Goal: Transaction & Acquisition: Book appointment/travel/reservation

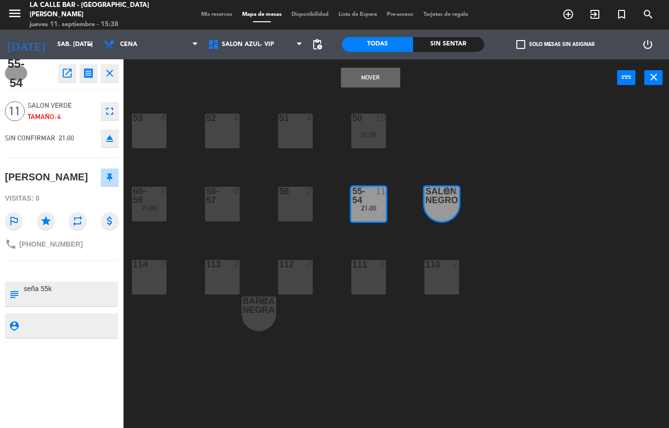
click at [503, 121] on div "53 4 52 4 51 4 50 16 21:00 60-59 6 21:00 58-57 4 56 2 55-54 11 21:00 SALON NEGR…" at bounding box center [399, 261] width 538 height 331
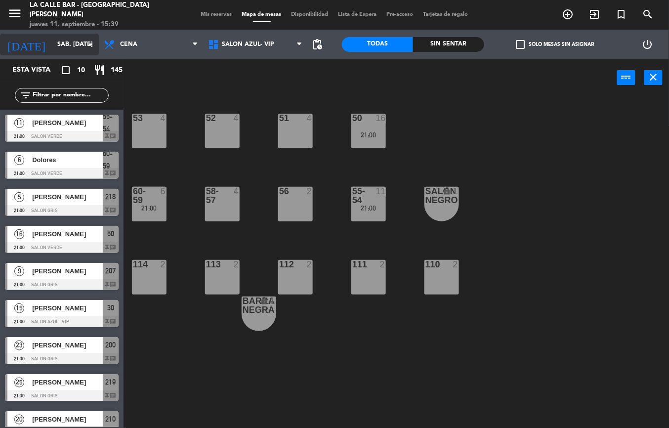
click at [64, 47] on input "sáb. [DATE]" at bounding box center [93, 44] width 83 height 17
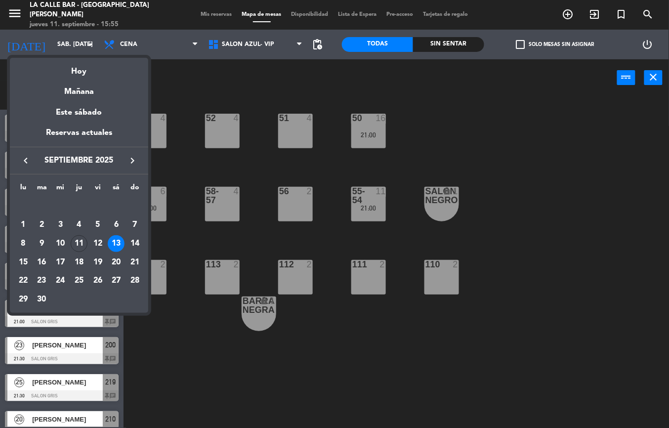
click at [288, 79] on div at bounding box center [334, 214] width 669 height 428
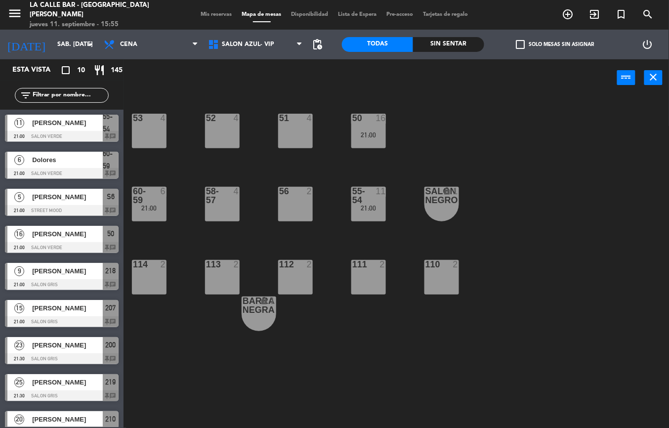
scroll to position [53, 0]
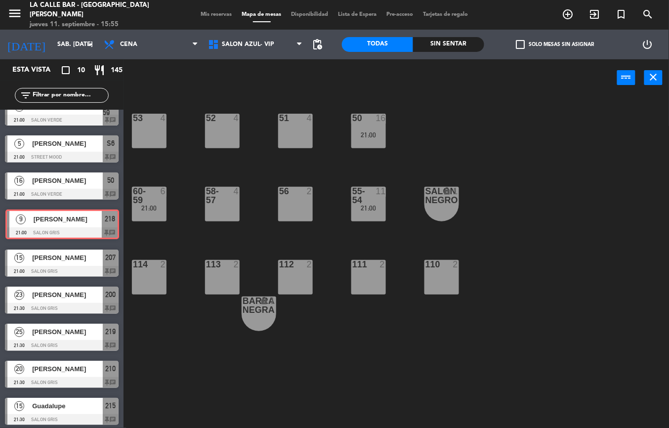
click at [40, 220] on div "9 Melisa 21:00 SALON GRIS 218 chat 9 Melisa 21:00 SALON GRIS 218 chat" at bounding box center [62, 225] width 124 height 40
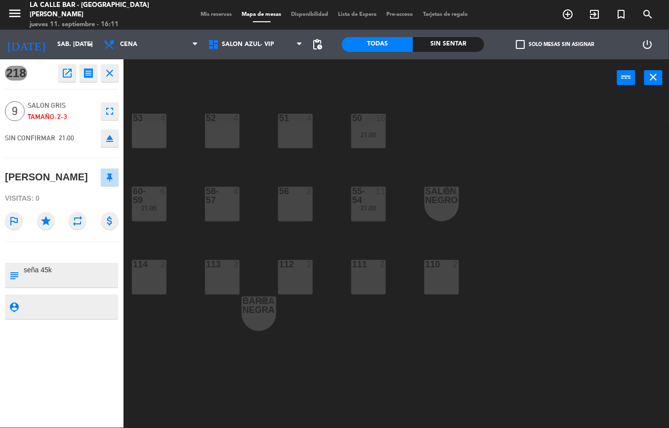
click at [648, 164] on div "53 4 52 4 51 4 50 16 21:00 60-59 6 21:00 58-57 4 56 2 55-54 11 21:00 SALON NEGR…" at bounding box center [399, 261] width 538 height 331
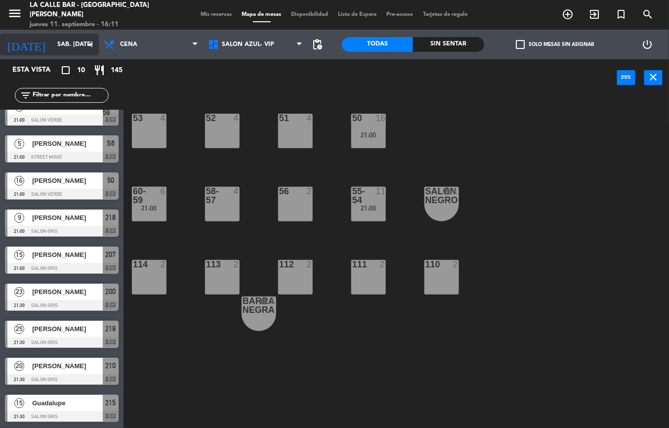
click at [52, 39] on input "sáb. [DATE]" at bounding box center [93, 44] width 83 height 17
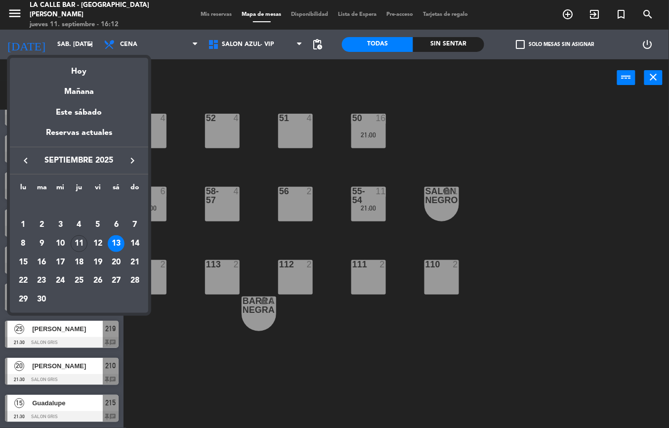
click at [468, 103] on div at bounding box center [334, 214] width 669 height 428
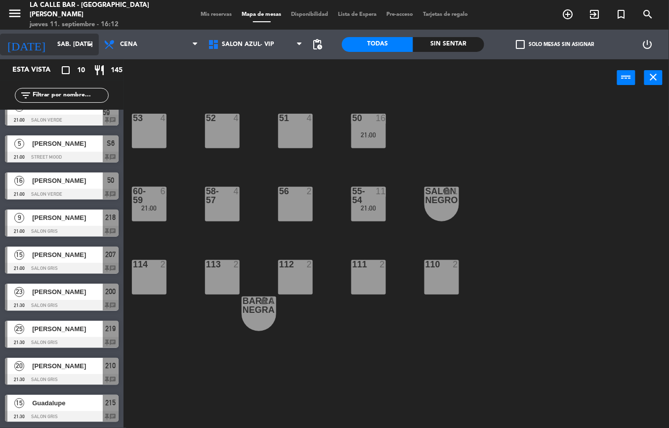
click at [56, 46] on input "sáb. [DATE]" at bounding box center [93, 44] width 83 height 17
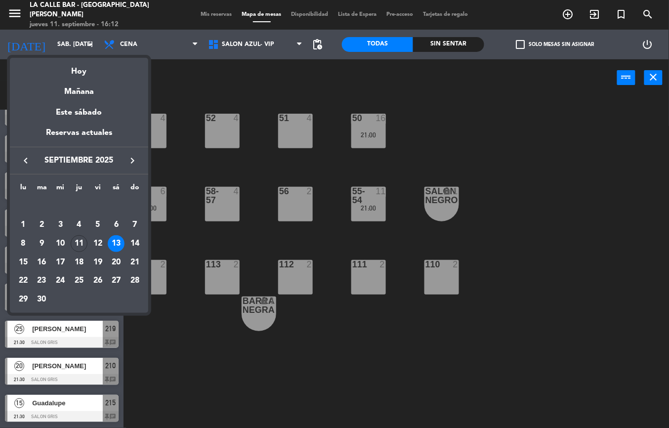
click at [95, 240] on div "12" at bounding box center [97, 243] width 17 height 17
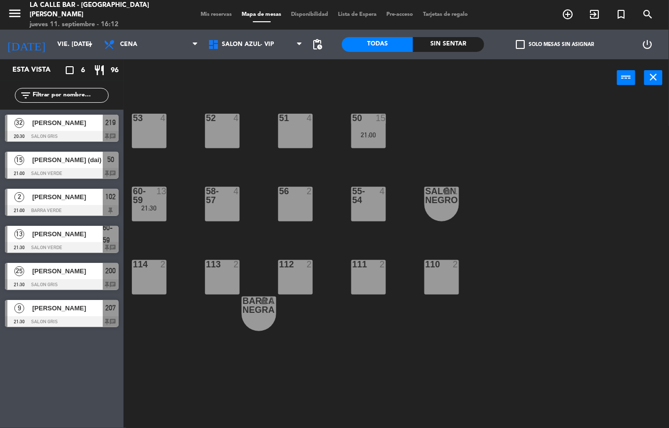
scroll to position [0, 0]
click at [68, 42] on input "vie. [DATE]" at bounding box center [93, 44] width 83 height 17
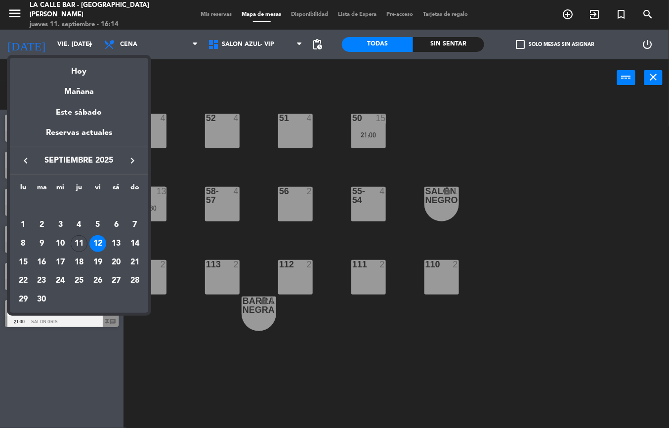
drag, startPoint x: 213, startPoint y: 96, endPoint x: 178, endPoint y: 99, distance: 35.2
click at [212, 96] on div at bounding box center [334, 214] width 669 height 428
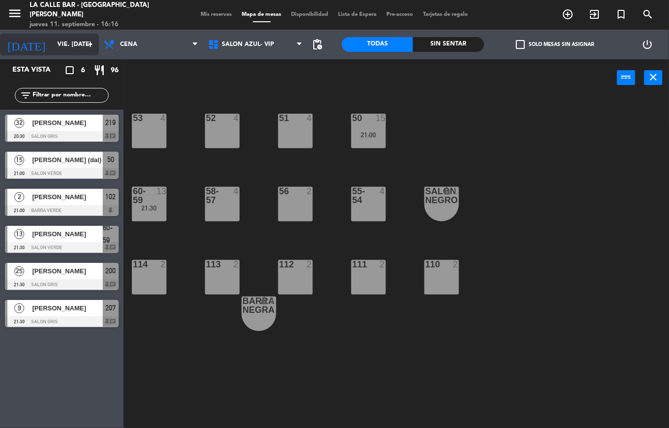
click at [62, 51] on input "vie. [DATE]" at bounding box center [93, 44] width 83 height 17
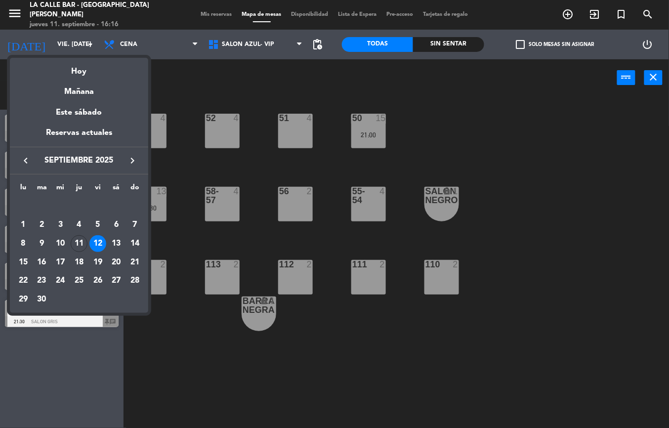
click at [321, 355] on div at bounding box center [334, 214] width 669 height 428
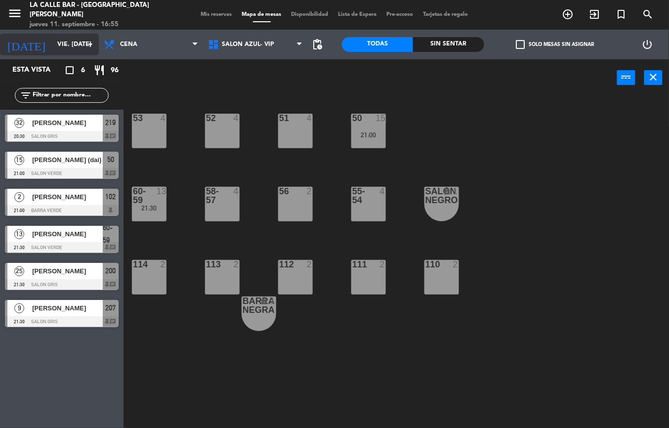
click at [52, 44] on input "vie. [DATE]" at bounding box center [93, 44] width 83 height 17
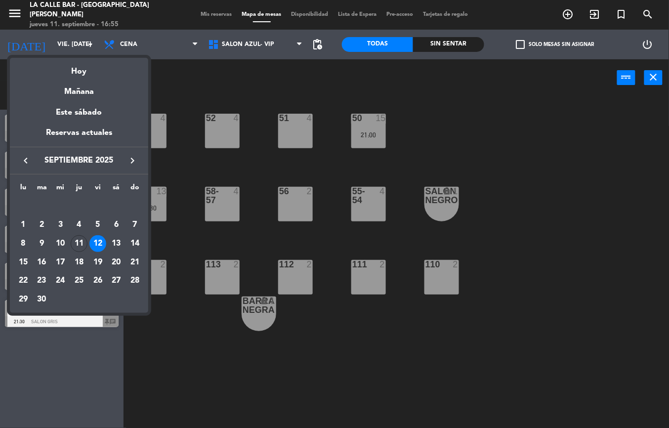
click at [130, 155] on icon "keyboard_arrow_right" at bounding box center [132, 161] width 12 height 12
click at [456, 155] on div at bounding box center [334, 214] width 669 height 428
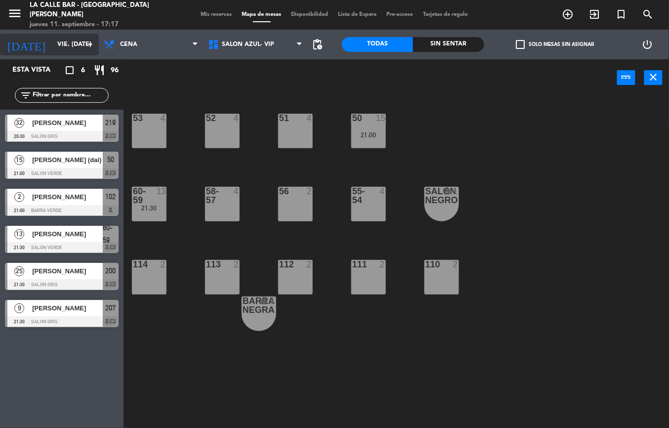
click at [66, 38] on input "vie. [DATE]" at bounding box center [93, 44] width 83 height 17
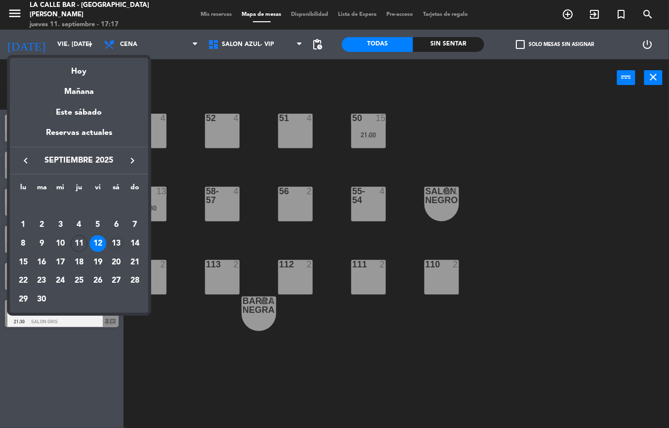
drag, startPoint x: 125, startPoint y: 241, endPoint x: 120, endPoint y: 238, distance: 6.6
click at [121, 238] on tr "8 9 10 11 12 13 14" at bounding box center [79, 243] width 130 height 19
click at [120, 238] on div "13" at bounding box center [116, 243] width 17 height 17
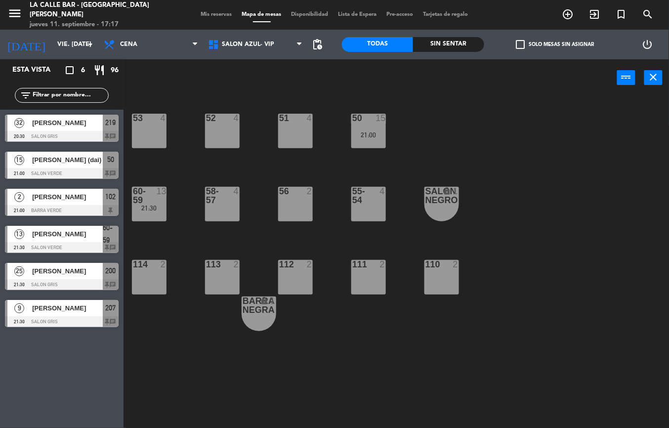
type input "sáb. [DATE]"
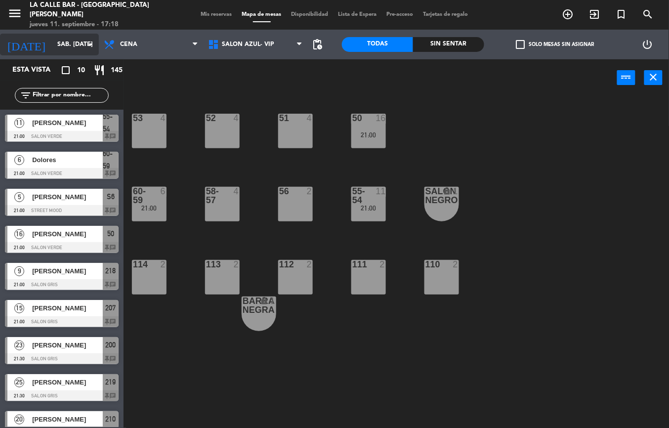
click at [56, 41] on input "sáb. [DATE]" at bounding box center [93, 44] width 83 height 17
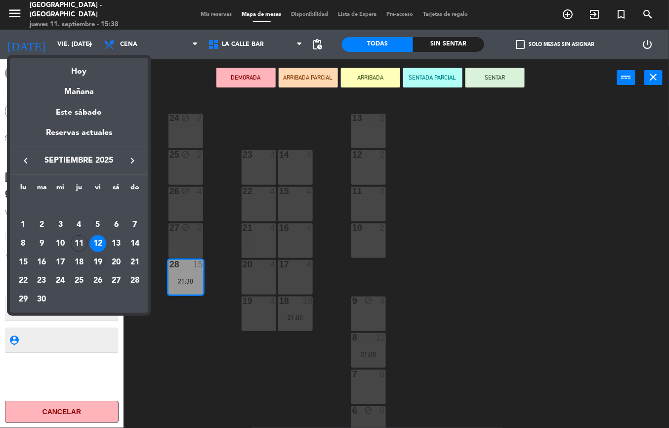
click at [97, 261] on div "19" at bounding box center [97, 262] width 17 height 17
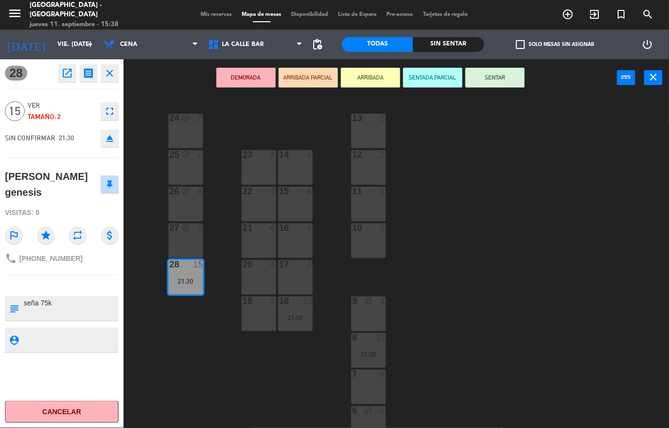
type input "vie. [DATE]"
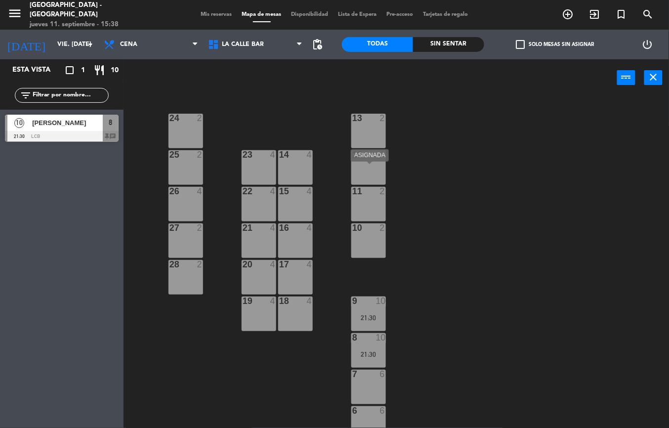
scroll to position [263, 0]
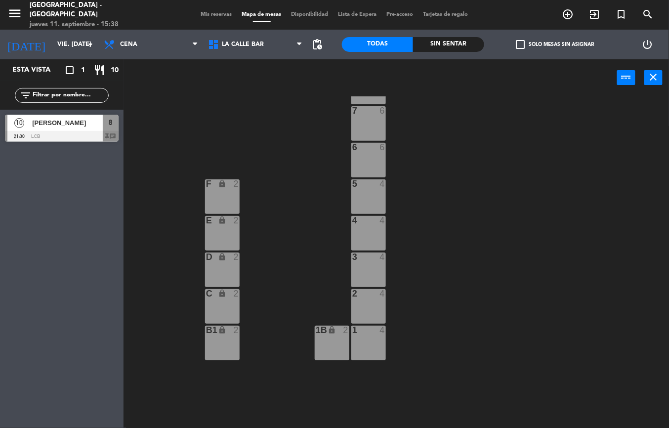
click at [371, 332] on div at bounding box center [368, 330] width 16 height 9
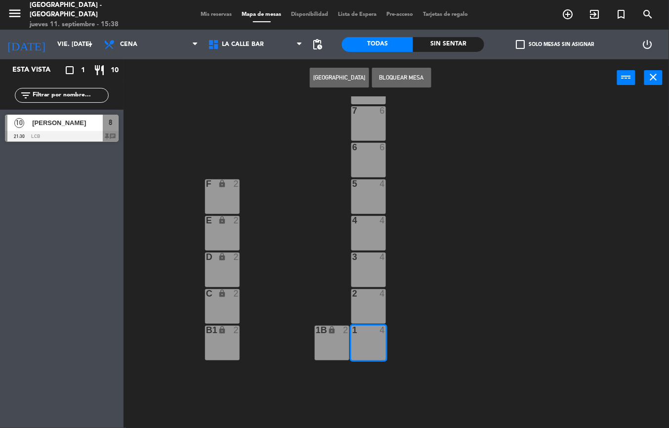
click at [370, 300] on div "2 4" at bounding box center [368, 306] width 35 height 35
click at [332, 80] on button "[GEOGRAPHIC_DATA]" at bounding box center [339, 78] width 59 height 20
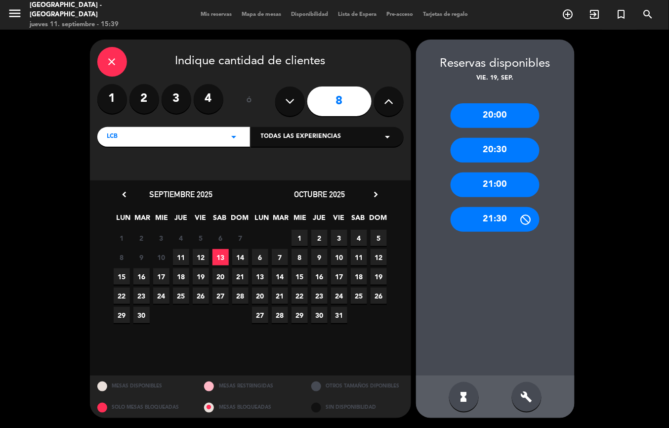
click at [205, 277] on span "19" at bounding box center [201, 276] width 16 height 16
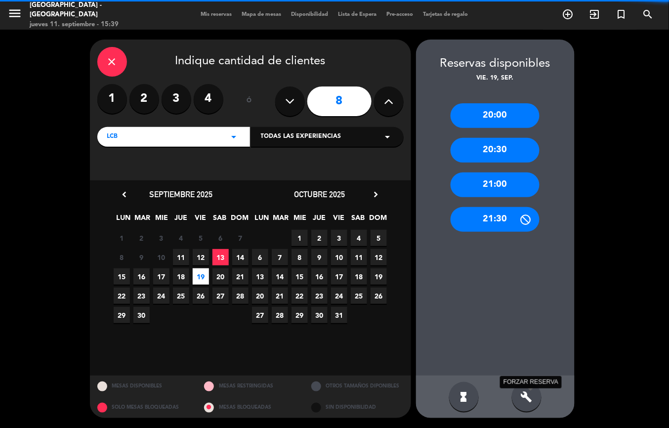
click at [528, 397] on icon "build" at bounding box center [527, 397] width 12 height 12
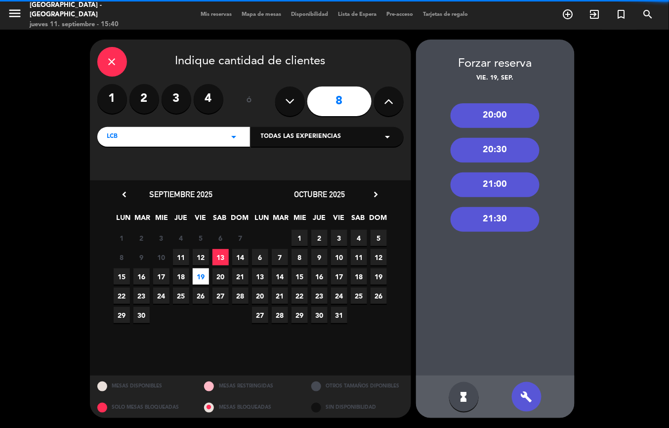
click at [504, 184] on div "21:00" at bounding box center [495, 184] width 89 height 25
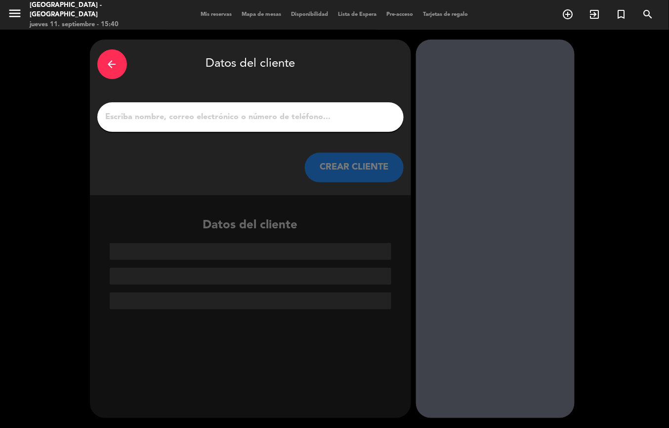
paste input "[PERSON_NAME]"
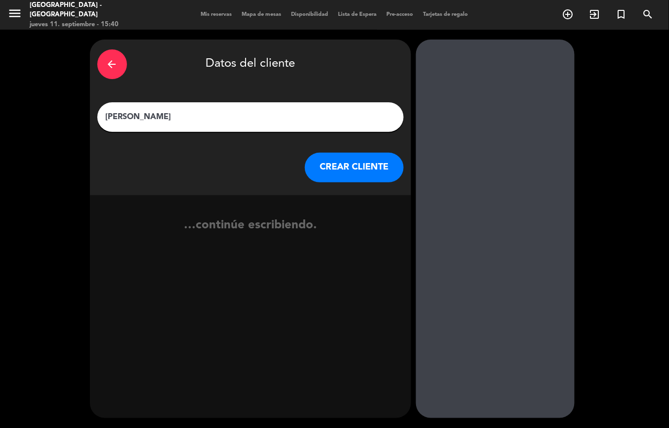
type input "[PERSON_NAME]"
click at [363, 167] on button "CREAR CLIENTE" at bounding box center [354, 168] width 99 height 30
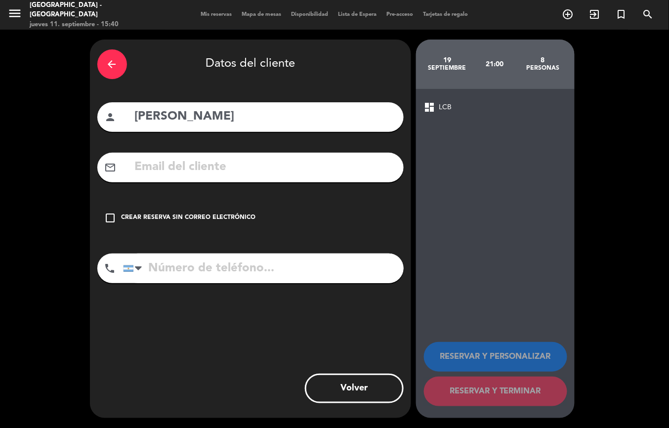
click at [220, 210] on div "check_box_outline_blank Crear reserva sin correo electrónico" at bounding box center [250, 218] width 306 height 30
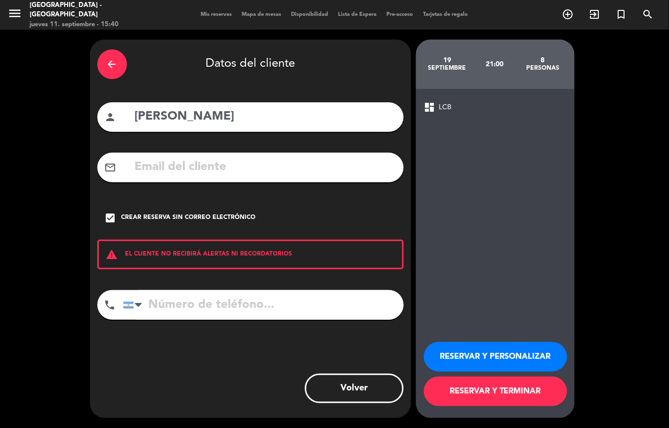
paste input "[PHONE_NUMBER]"
type input "[PHONE_NUMBER]"
drag, startPoint x: 509, startPoint y: 357, endPoint x: 498, endPoint y: 333, distance: 25.9
click at [508, 357] on button "RESERVAR Y PERSONALIZAR" at bounding box center [495, 357] width 143 height 30
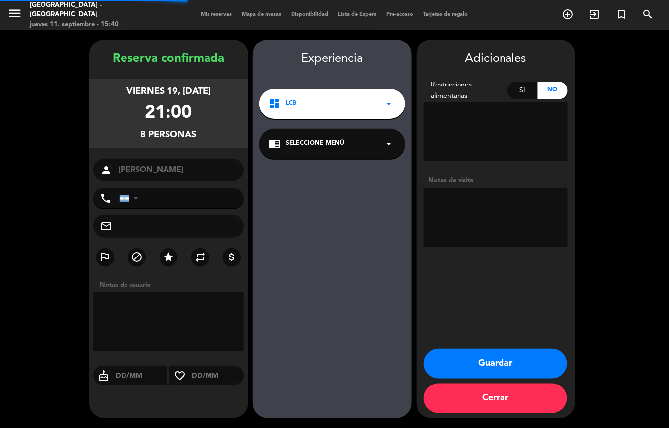
type input "[PHONE_NUMBER]"
click at [489, 228] on textarea at bounding box center [496, 217] width 144 height 59
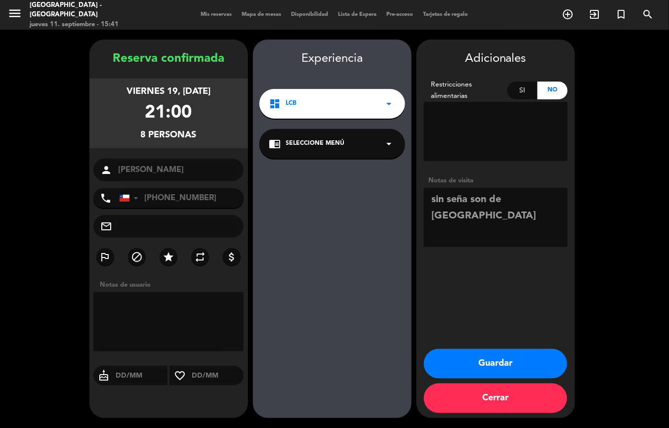
type textarea "sin seña son de [GEOGRAPHIC_DATA]"
click at [484, 363] on button "Guardar" at bounding box center [495, 364] width 143 height 30
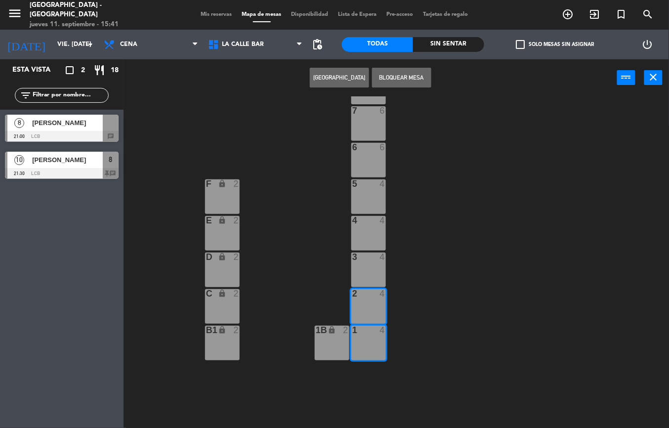
scroll to position [329, 0]
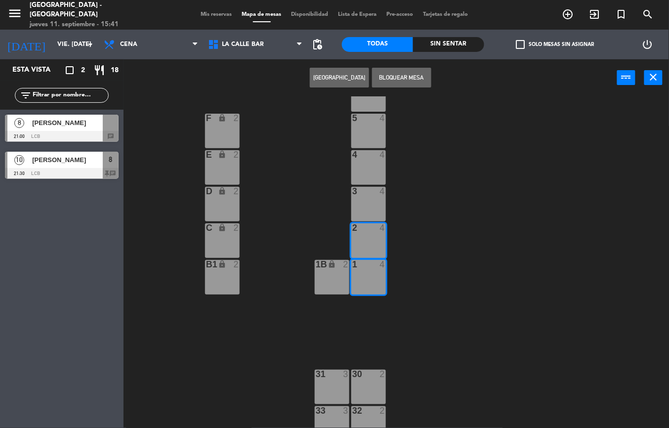
click at [54, 132] on div at bounding box center [62, 136] width 114 height 11
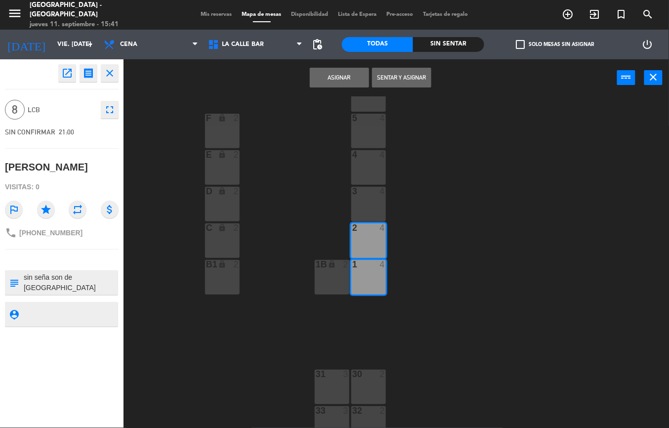
click at [319, 82] on button "Asignar" at bounding box center [339, 78] width 59 height 20
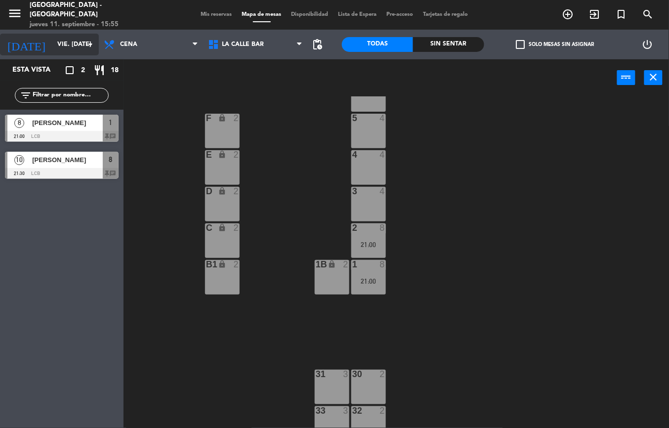
click at [54, 46] on input "vie. [DATE]" at bounding box center [93, 44] width 83 height 17
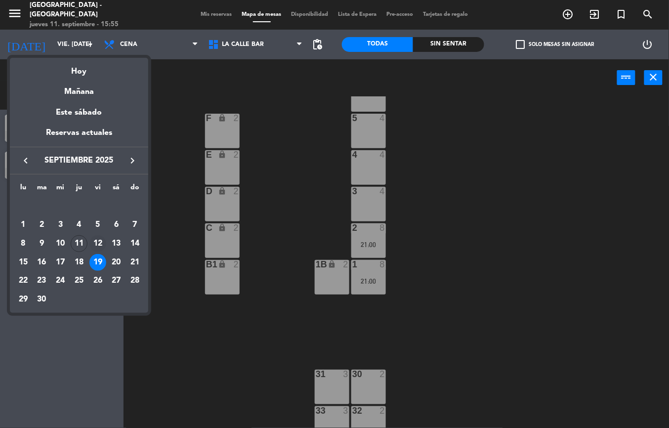
click at [97, 242] on div "12" at bounding box center [97, 243] width 17 height 17
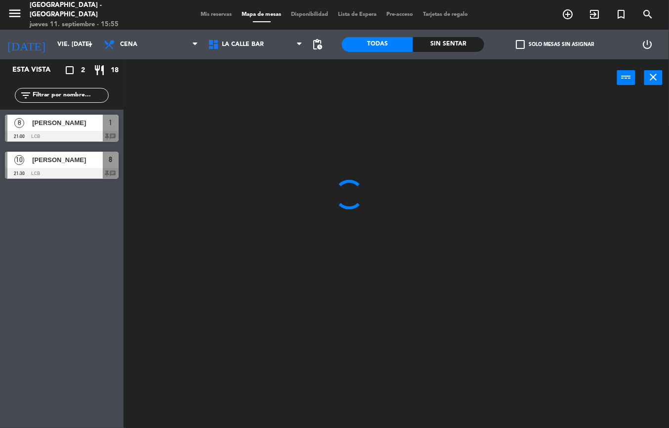
scroll to position [0, 0]
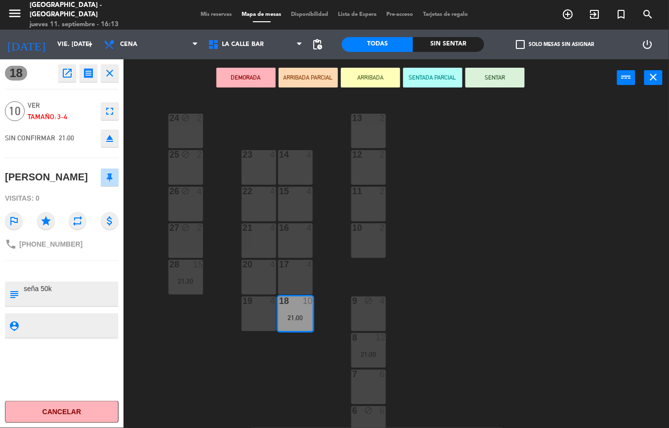
click at [275, 134] on div "24 block 2 13 2 23 4 14 4 25 block 2 12 2 15 4 22 4 26 block 4 11 2 16 4 27 blo…" at bounding box center [399, 261] width 538 height 331
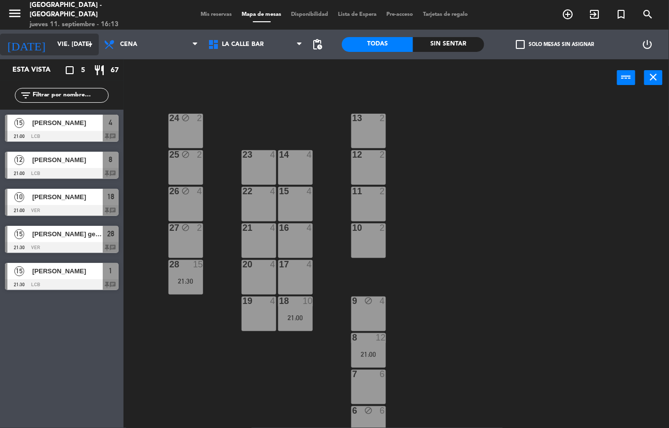
click at [58, 48] on input "vie. [DATE]" at bounding box center [93, 44] width 83 height 17
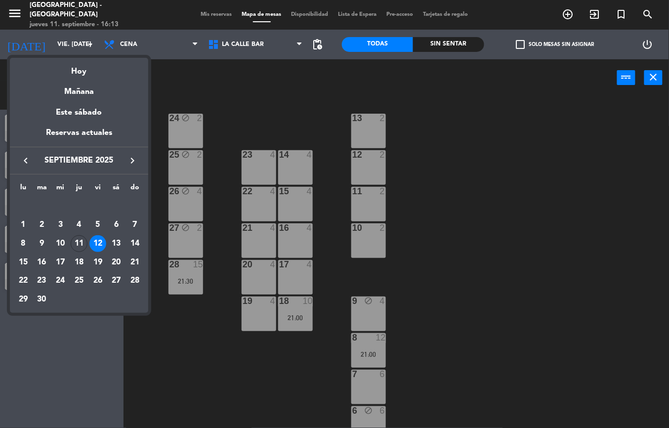
click at [538, 232] on div at bounding box center [334, 214] width 669 height 428
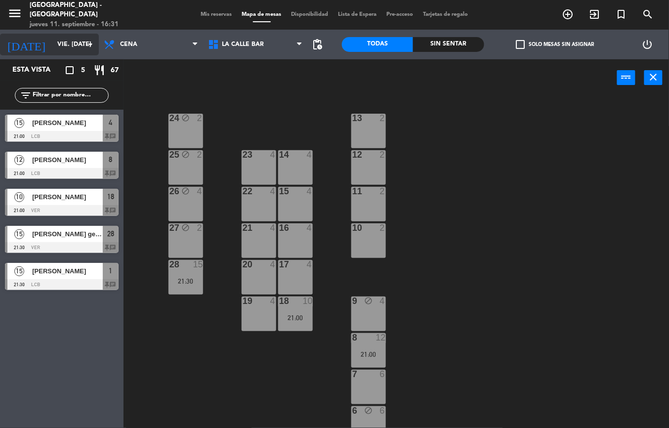
click at [54, 44] on input "vie. [DATE]" at bounding box center [93, 44] width 83 height 17
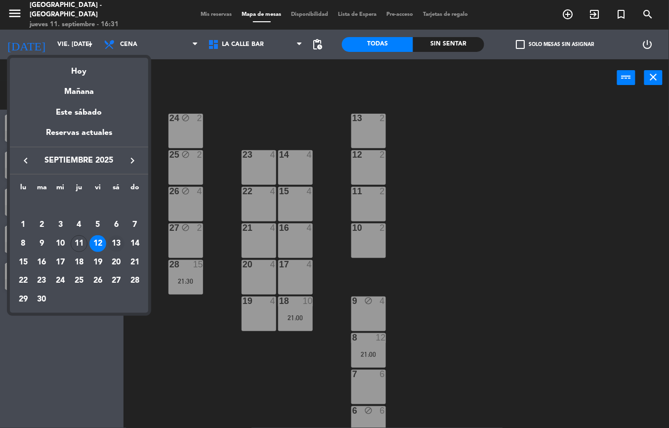
click at [112, 238] on div "13" at bounding box center [116, 243] width 17 height 17
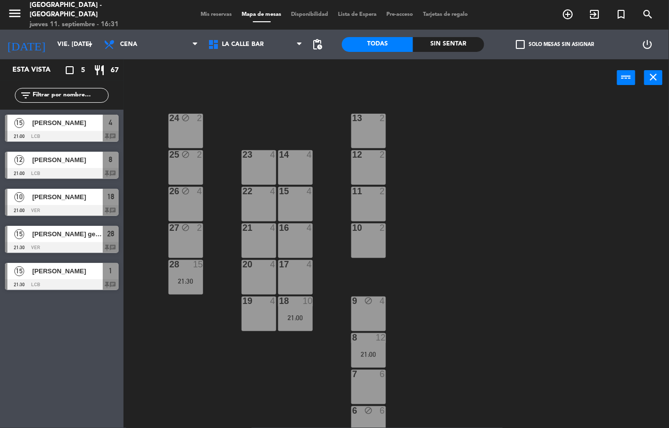
type input "sáb. [DATE]"
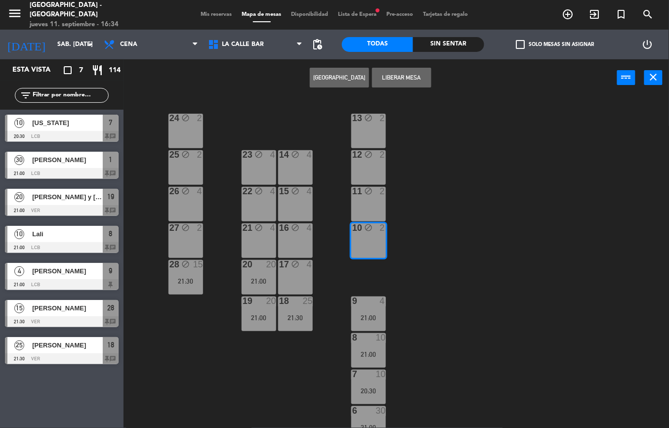
click at [390, 76] on button "Liberar Mesa" at bounding box center [401, 78] width 59 height 20
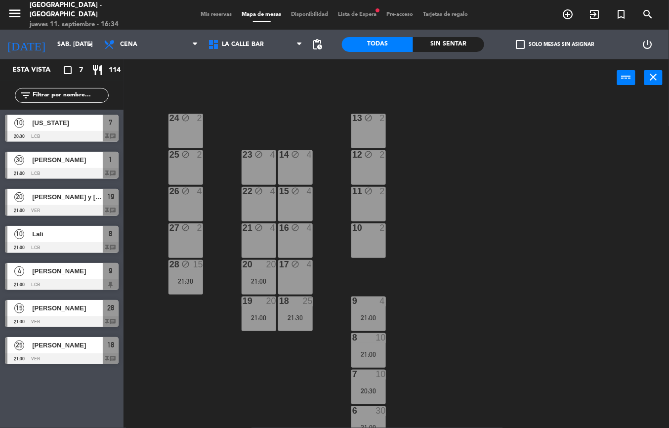
click at [362, 13] on span "Lista de Espera fiber_manual_record" at bounding box center [357, 14] width 48 height 5
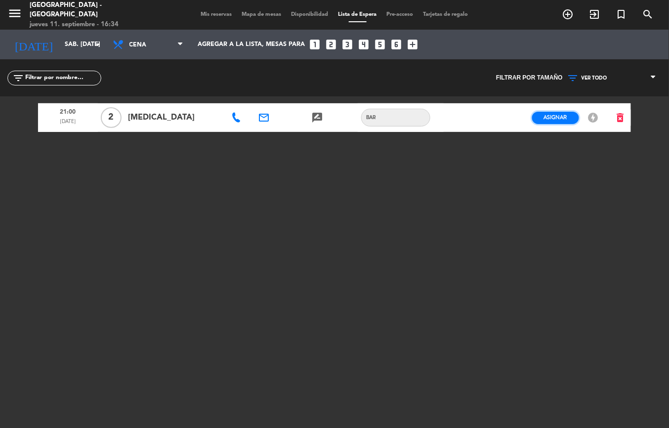
click at [555, 116] on span "Asignar" at bounding box center [555, 117] width 23 height 7
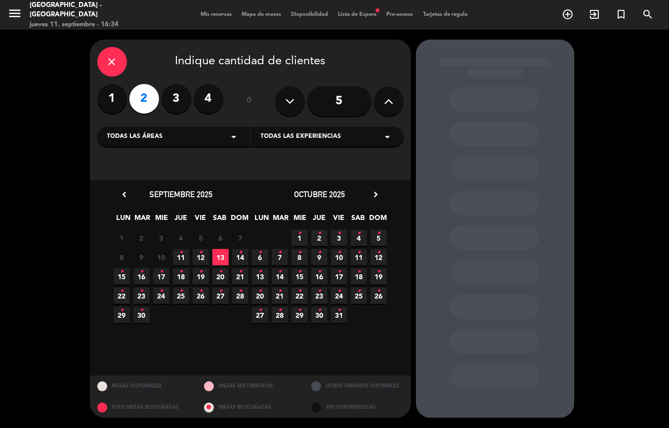
click at [113, 60] on icon "close" at bounding box center [112, 62] width 12 height 12
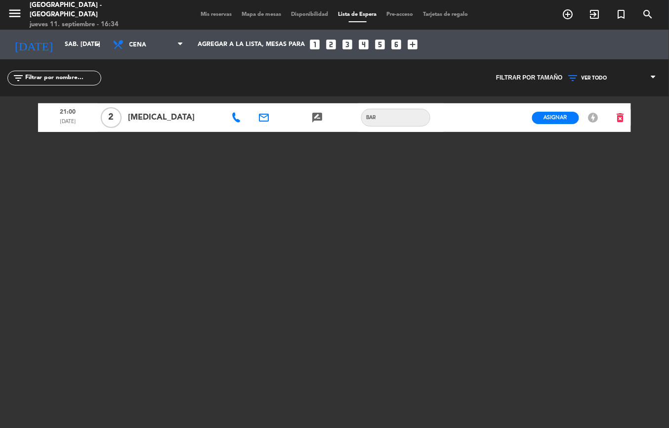
click at [257, 16] on span "Mapa de mesas" at bounding box center [261, 14] width 49 height 5
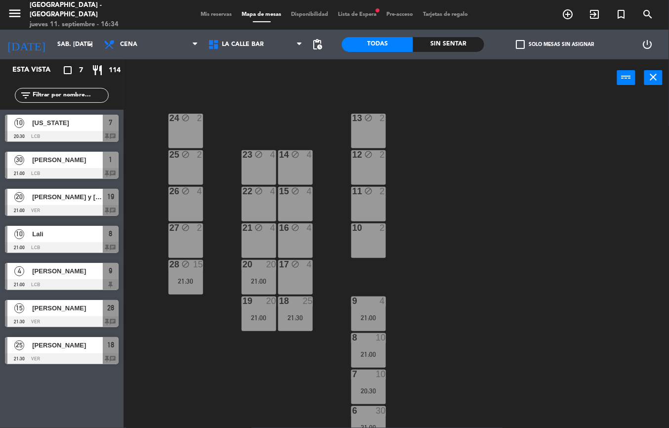
click at [379, 198] on div "11 block 2" at bounding box center [368, 204] width 35 height 35
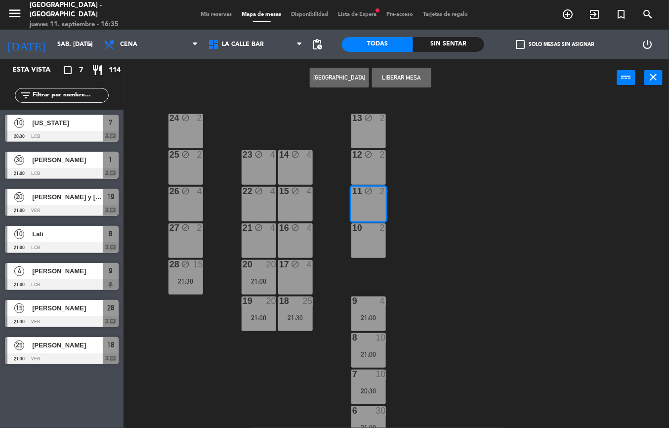
click at [439, 154] on div "24 block 2 13 block 2 23 block 4 14 block 4 25 block 2 12 block 2 15 block 4 22…" at bounding box center [399, 261] width 538 height 331
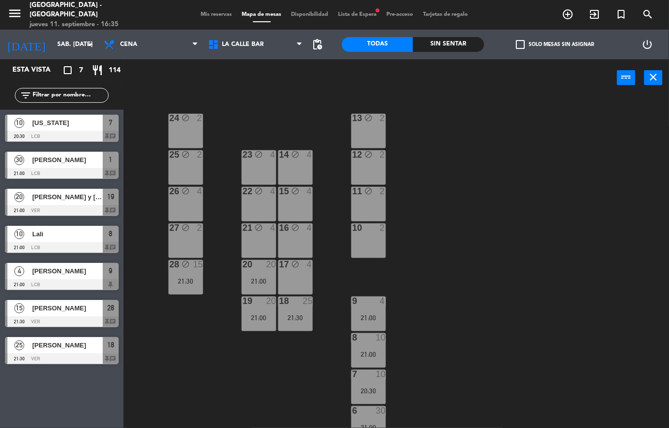
click at [374, 196] on div "11 block 2" at bounding box center [368, 192] width 35 height 10
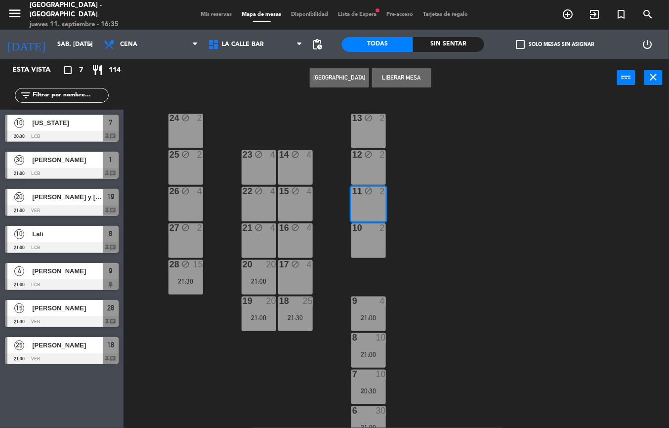
click at [400, 78] on button "Liberar Mesa" at bounding box center [401, 78] width 59 height 20
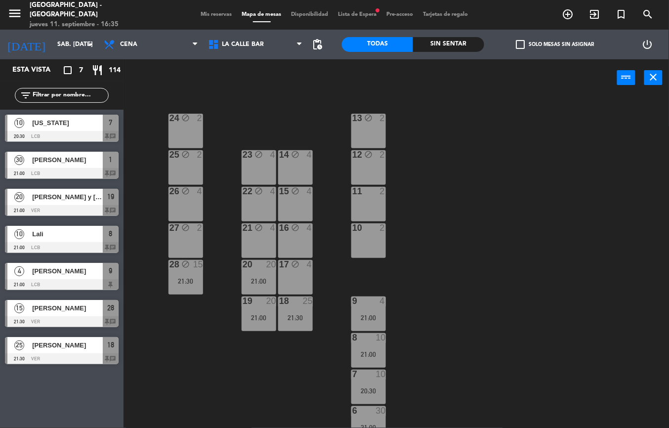
click at [357, 14] on span "Lista de Espera fiber_manual_record" at bounding box center [357, 14] width 48 height 5
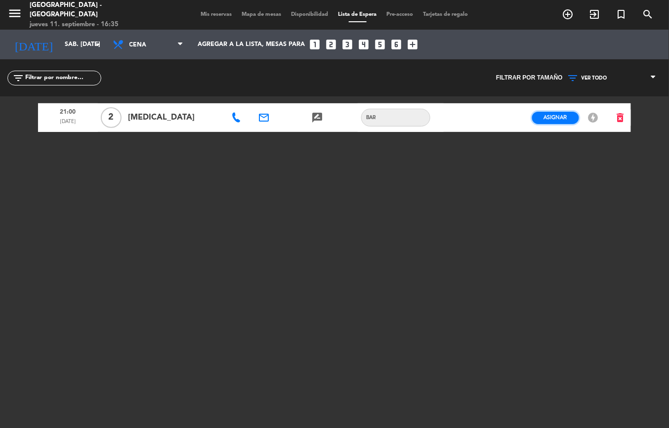
click at [547, 115] on span "Asignar" at bounding box center [555, 117] width 23 height 7
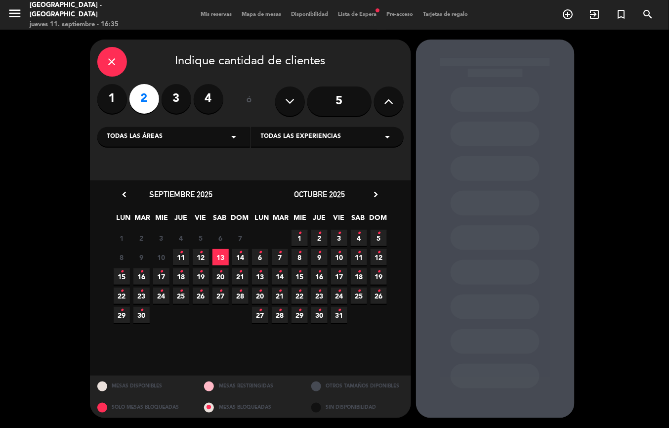
click at [223, 257] on span "13" at bounding box center [220, 257] width 16 height 16
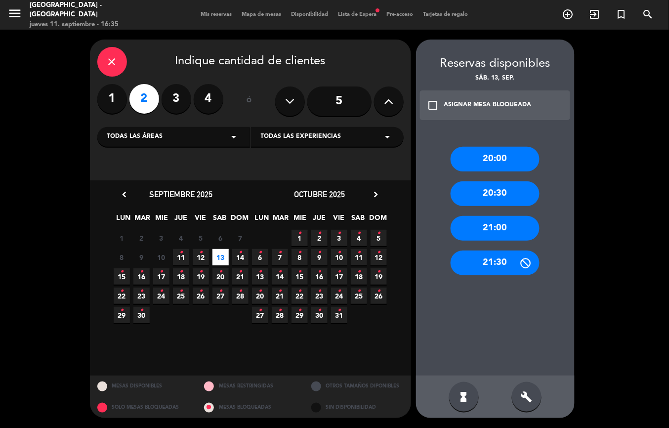
click at [514, 191] on div "20:30" at bounding box center [495, 193] width 89 height 25
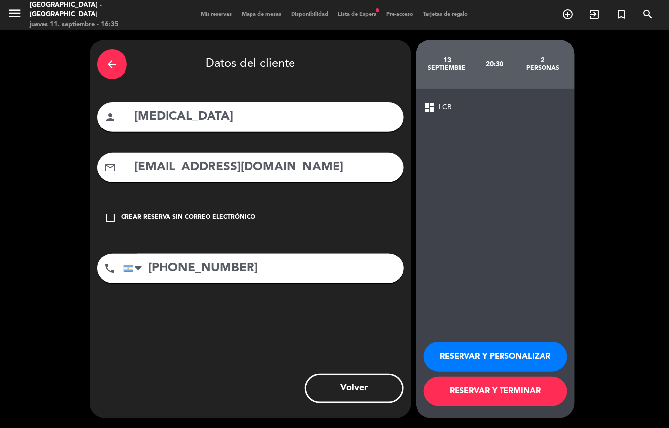
click at [203, 213] on div "Crear reserva sin correo electrónico" at bounding box center [189, 218] width 134 height 10
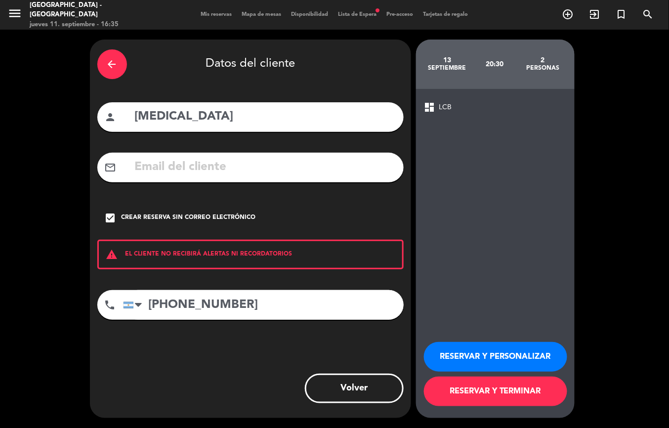
click at [222, 218] on div "Crear reserva sin correo electrónico" at bounding box center [189, 218] width 134 height 10
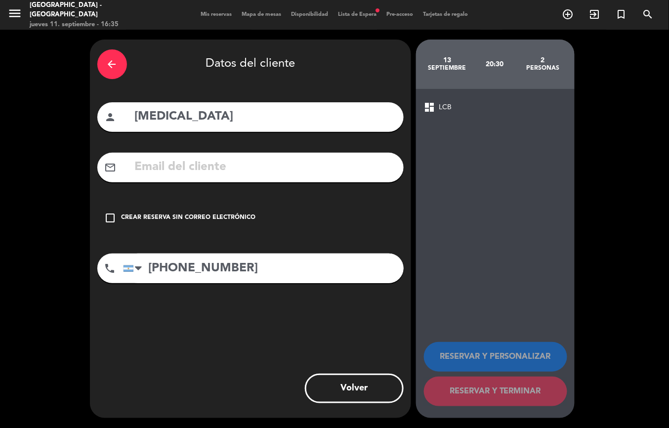
click at [182, 217] on div "Crear reserva sin correo electrónico" at bounding box center [189, 218] width 134 height 10
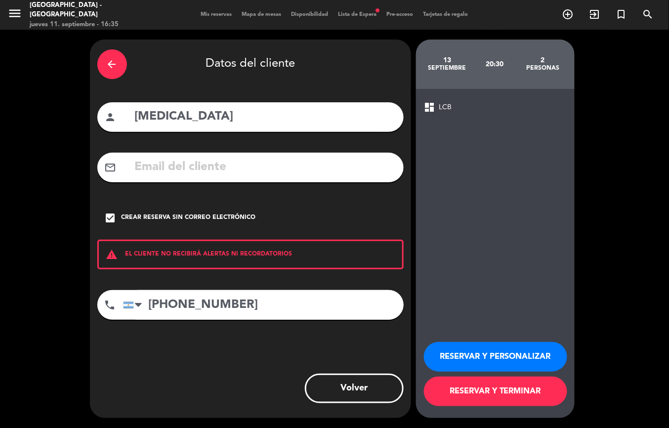
click at [458, 350] on button "RESERVAR Y PERSONALIZAR" at bounding box center [495, 357] width 143 height 30
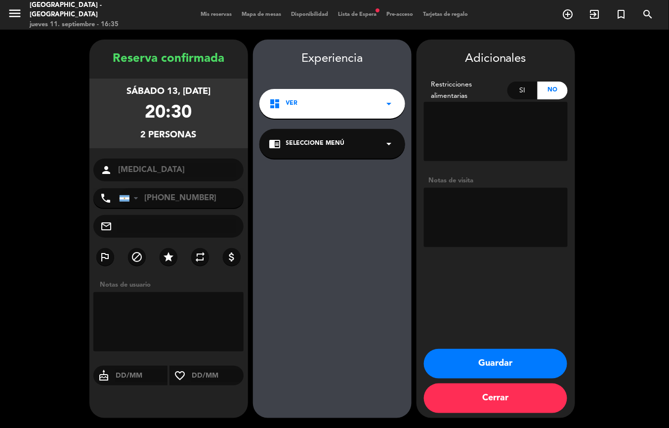
click at [506, 362] on button "Guardar" at bounding box center [495, 364] width 143 height 30
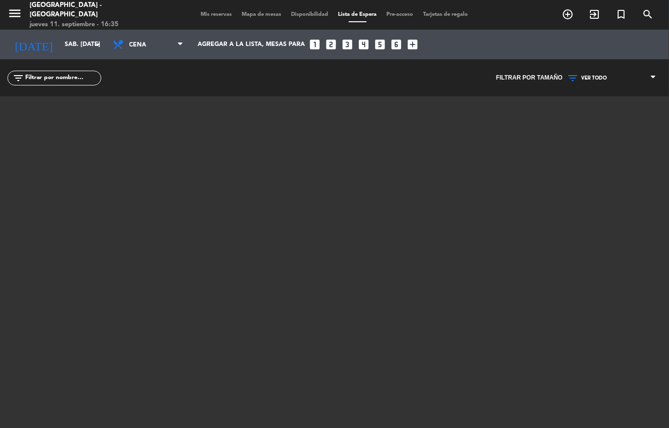
click at [261, 15] on span "Mapa de mesas" at bounding box center [261, 14] width 49 height 5
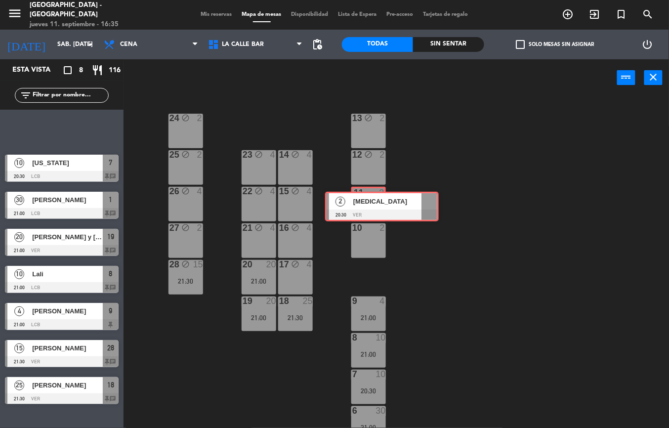
drag, startPoint x: 58, startPoint y: 122, endPoint x: 378, endPoint y: 197, distance: 328.8
click at [378, 198] on div "Esta vista crop_square 8 restaurant 116 filter_list 2 [MEDICAL_DATA] 20:30 VER …" at bounding box center [334, 243] width 669 height 369
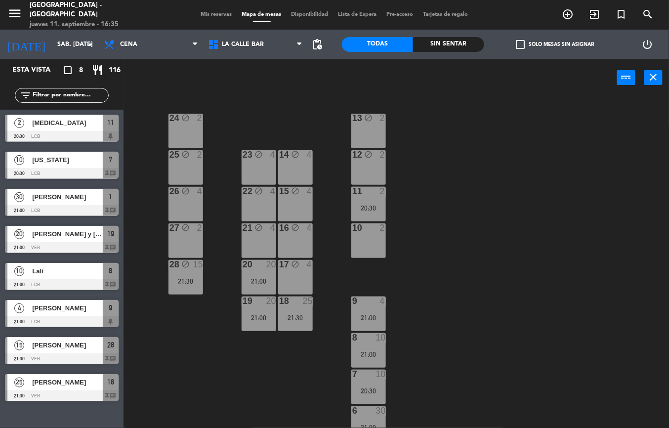
scroll to position [198, 0]
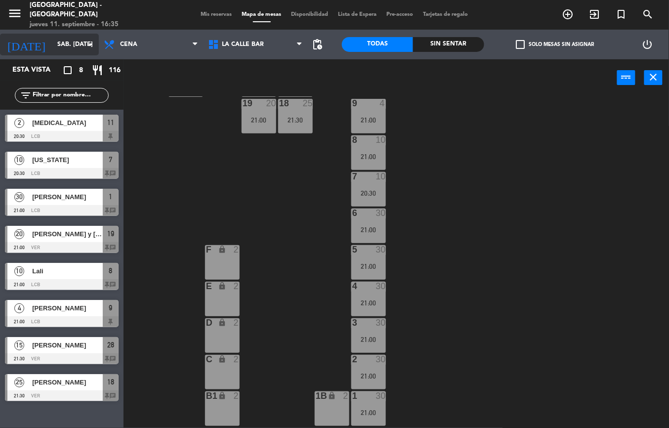
click at [52, 45] on input "sáb. [DATE]" at bounding box center [93, 44] width 83 height 17
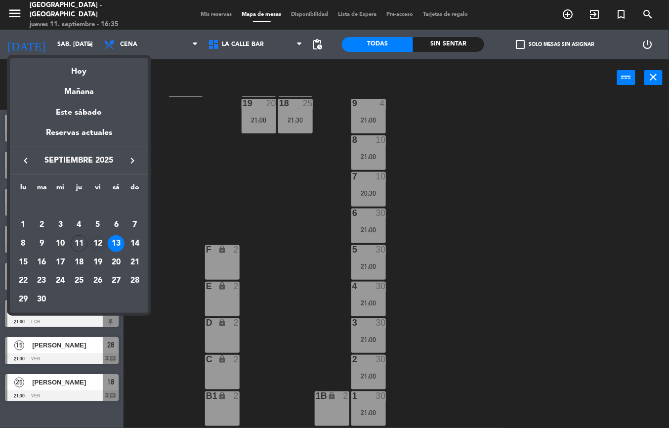
click at [103, 239] on div "12" at bounding box center [97, 243] width 17 height 17
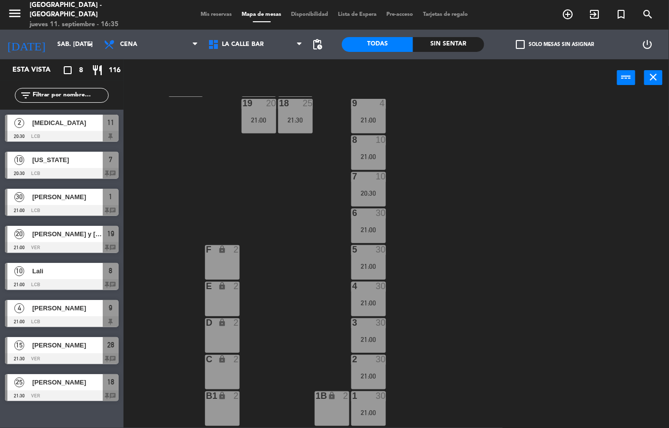
type input "vie. [DATE]"
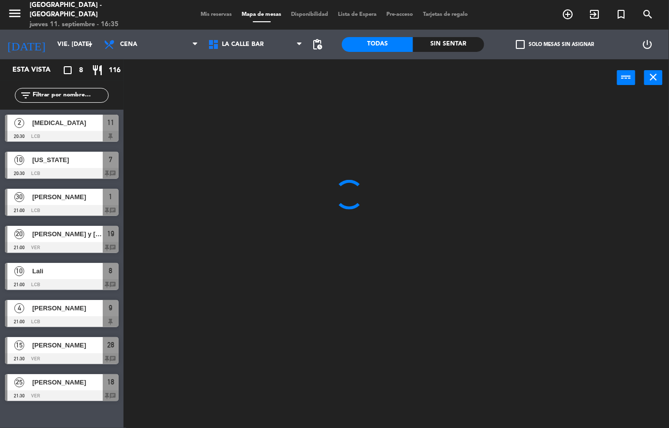
scroll to position [0, 0]
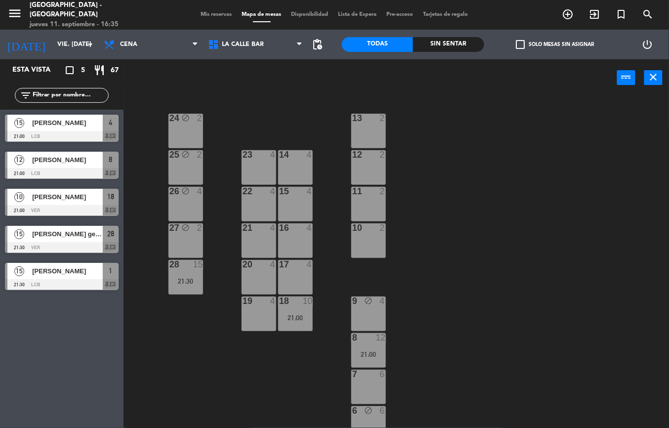
click at [255, 302] on div at bounding box center [258, 300] width 16 height 9
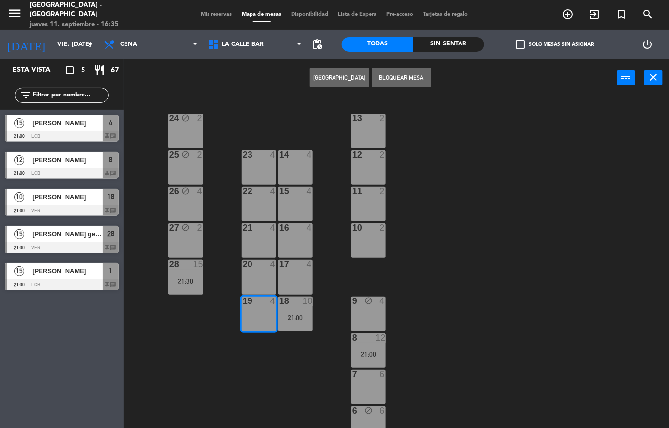
click at [253, 265] on div at bounding box center [258, 264] width 16 height 9
click at [251, 234] on div "21 4" at bounding box center [259, 240] width 35 height 35
click at [253, 204] on div "22 4" at bounding box center [259, 204] width 35 height 35
click at [258, 244] on div "21 4" at bounding box center [259, 240] width 35 height 35
drag, startPoint x: 325, startPoint y: 56, endPoint x: 328, endPoint y: 76, distance: 20.1
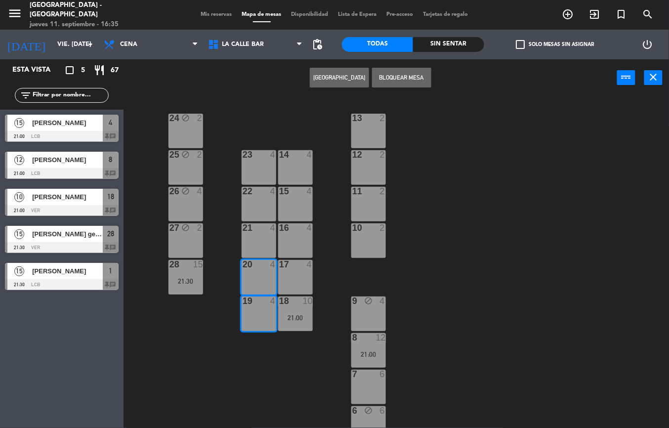
click at [325, 58] on div "pending_actions" at bounding box center [317, 45] width 20 height 30
click at [328, 76] on button "[GEOGRAPHIC_DATA]" at bounding box center [339, 78] width 59 height 20
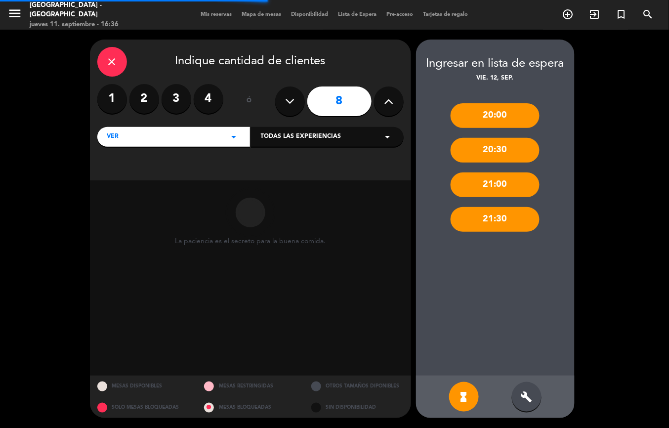
click at [384, 109] on button at bounding box center [389, 101] width 30 height 30
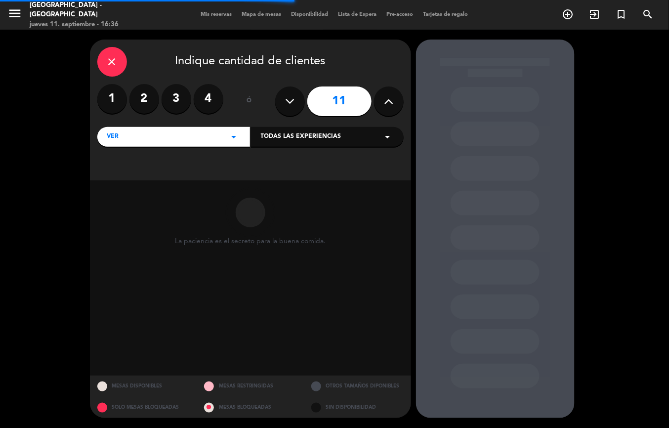
click at [386, 109] on button at bounding box center [389, 101] width 30 height 30
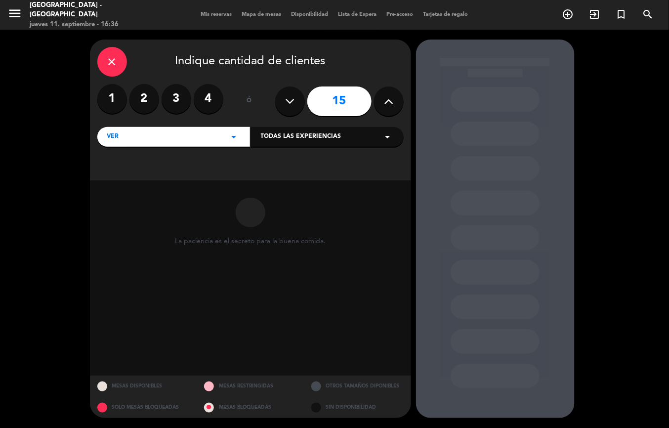
type input "16"
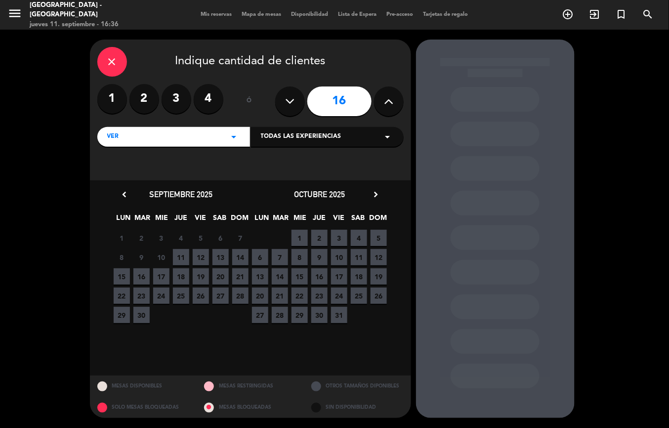
click at [218, 255] on span "13" at bounding box center [220, 257] width 16 height 16
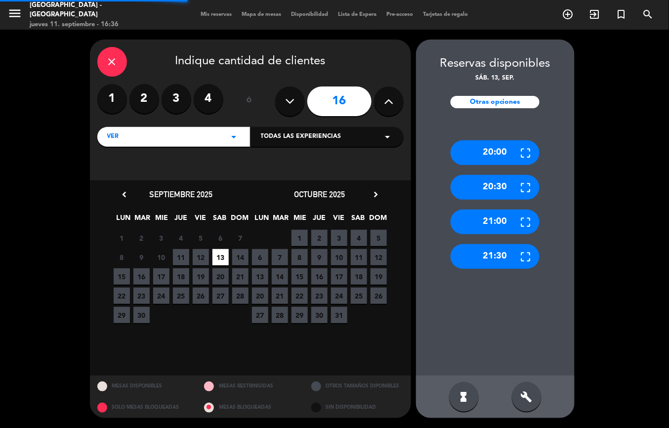
click at [208, 255] on span "12" at bounding box center [201, 257] width 16 height 16
drag, startPoint x: 528, startPoint y: 397, endPoint x: 521, endPoint y: 367, distance: 31.5
click at [528, 396] on icon "build" at bounding box center [527, 397] width 12 height 12
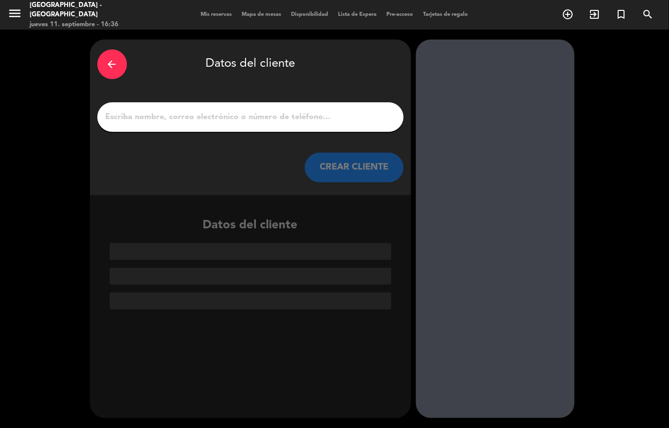
paste input "[PERSON_NAME] [PERSON_NAME]"
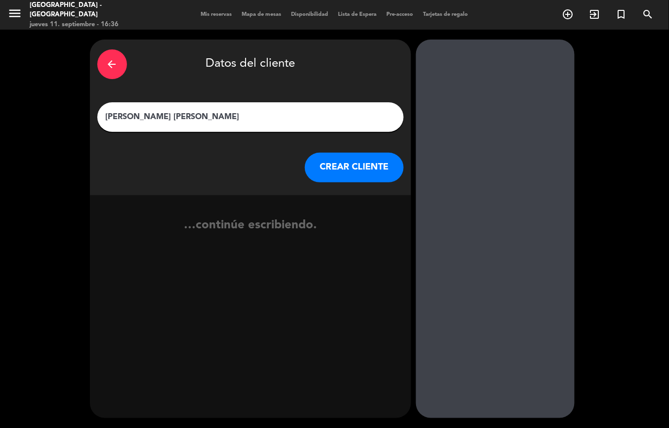
type input "[PERSON_NAME] [PERSON_NAME]"
click at [333, 196] on div "…continúe escribiendo." at bounding box center [250, 229] width 321 height 68
click at [336, 181] on button "CREAR CLIENTE" at bounding box center [354, 168] width 99 height 30
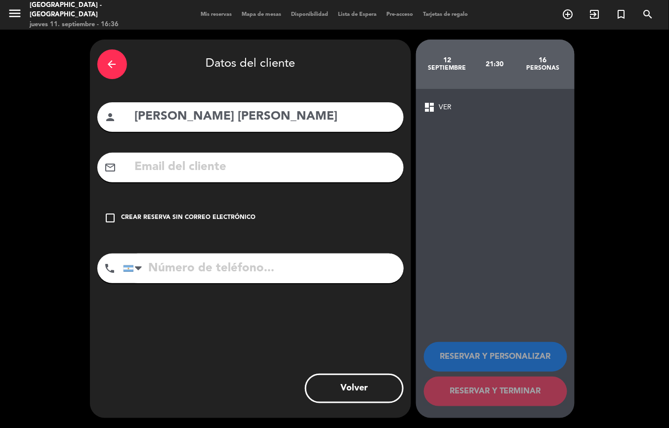
drag, startPoint x: 209, startPoint y: 197, endPoint x: 208, endPoint y: 206, distance: 10.0
click at [209, 198] on div "arrow_back Datos del cliente person [PERSON_NAME] [PERSON_NAME] mail_outline ch…" at bounding box center [250, 229] width 321 height 378
click at [206, 210] on div "check_box_outline_blank Crear reserva sin correo electrónico" at bounding box center [250, 218] width 306 height 30
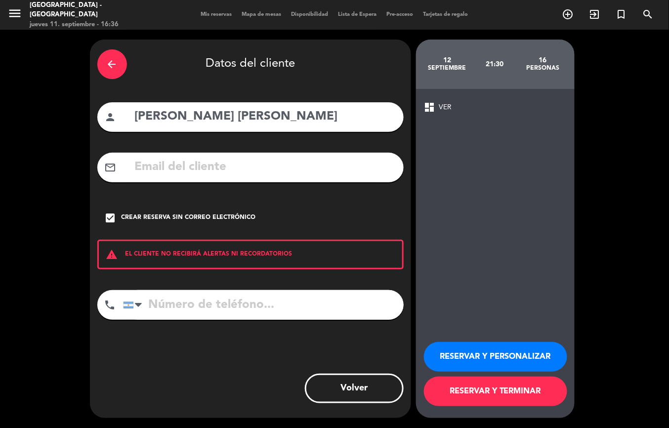
paste input "[PHONE_NUMBER]"
type input "[PHONE_NUMBER]"
drag, startPoint x: 468, startPoint y: 359, endPoint x: 476, endPoint y: 344, distance: 16.4
click at [468, 357] on button "RESERVAR Y PERSONALIZAR" at bounding box center [495, 357] width 143 height 30
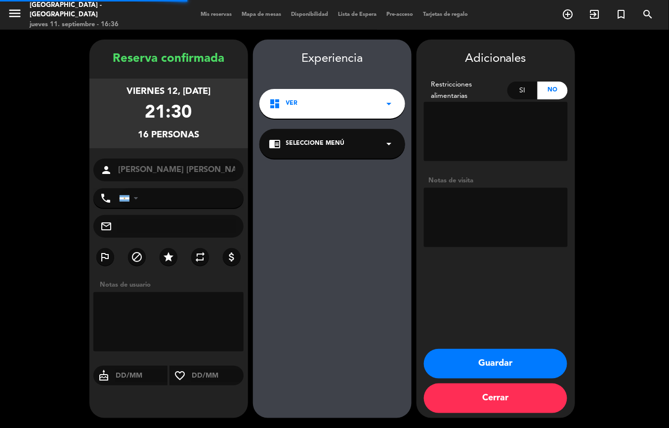
type input "[PHONE_NUMBER]"
click at [479, 251] on div "Adicionales Restricciones alimentarias Si No Notas de visita Guardar Cerrar" at bounding box center [495, 229] width 159 height 378
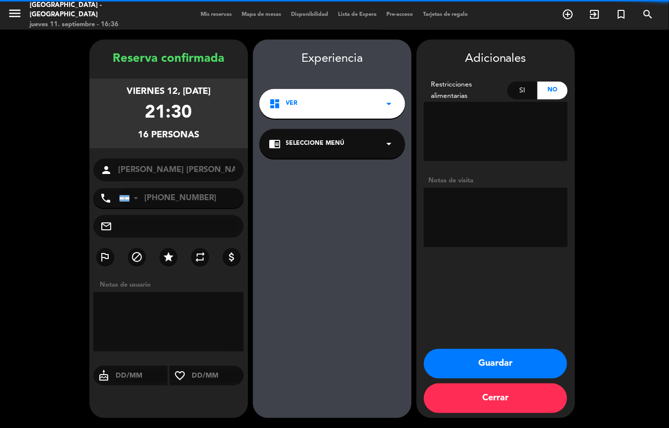
click at [473, 227] on textarea at bounding box center [496, 217] width 144 height 59
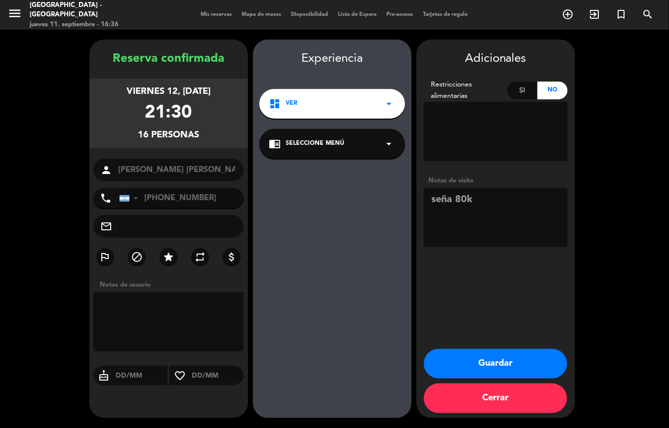
type textarea "seña 80k"
click at [488, 358] on button "Guardar" at bounding box center [495, 364] width 143 height 30
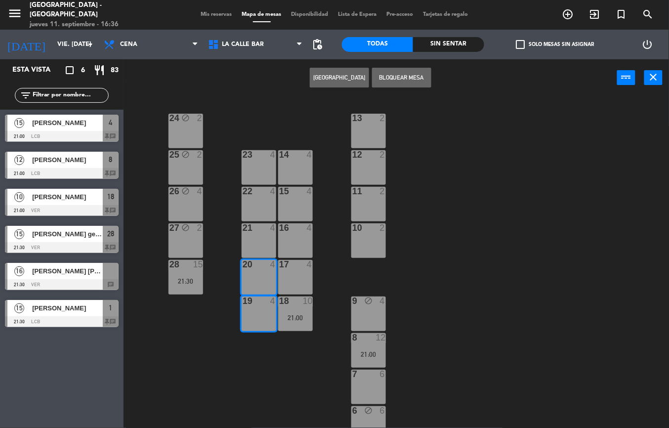
click at [76, 277] on div "[PERSON_NAME] [PERSON_NAME]" at bounding box center [67, 271] width 72 height 16
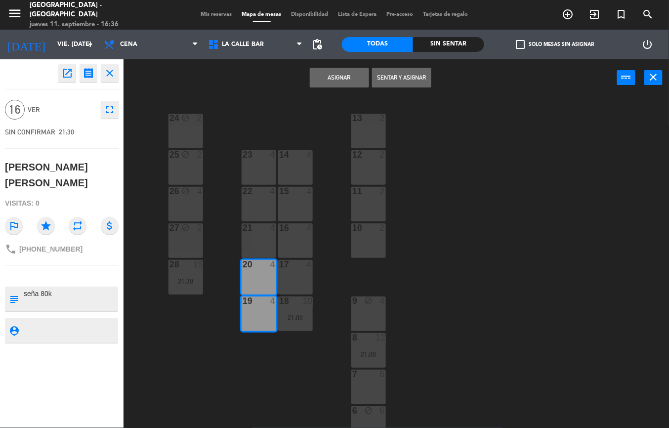
click at [346, 75] on button "Asignar" at bounding box center [339, 78] width 59 height 20
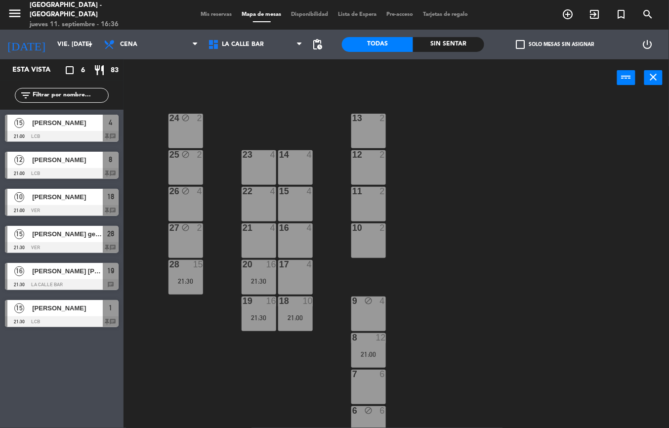
drag, startPoint x: 250, startPoint y: 234, endPoint x: 255, endPoint y: 218, distance: 16.1
click at [250, 230] on div "21 4" at bounding box center [259, 240] width 35 height 35
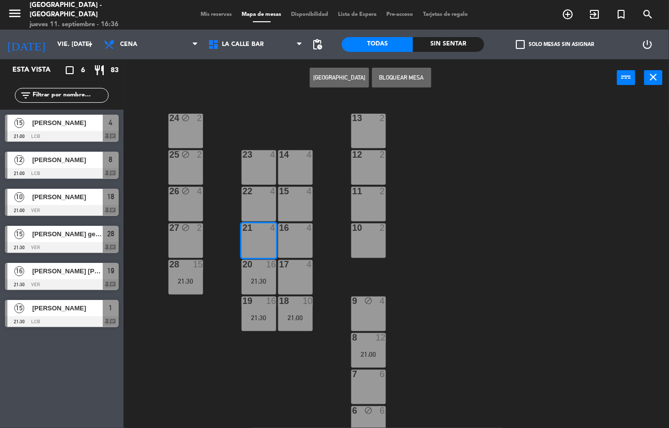
click at [261, 162] on div "23 4" at bounding box center [259, 167] width 35 height 35
click at [263, 205] on div "22 4" at bounding box center [259, 204] width 35 height 35
click at [259, 162] on div "23 4" at bounding box center [259, 167] width 35 height 35
click at [410, 79] on button "Bloquear Mesa" at bounding box center [401, 78] width 59 height 20
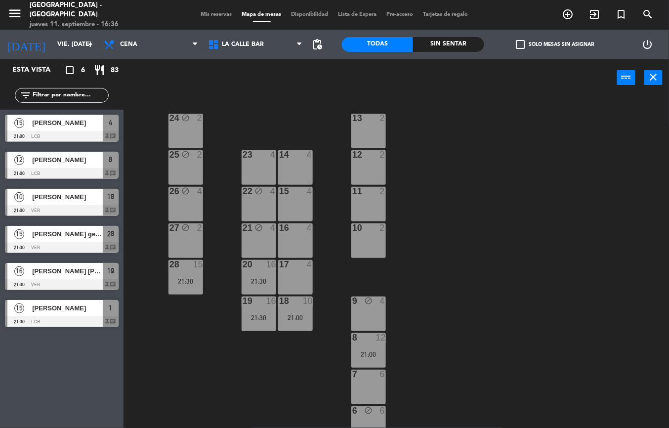
click at [265, 159] on div "23 4" at bounding box center [259, 155] width 35 height 10
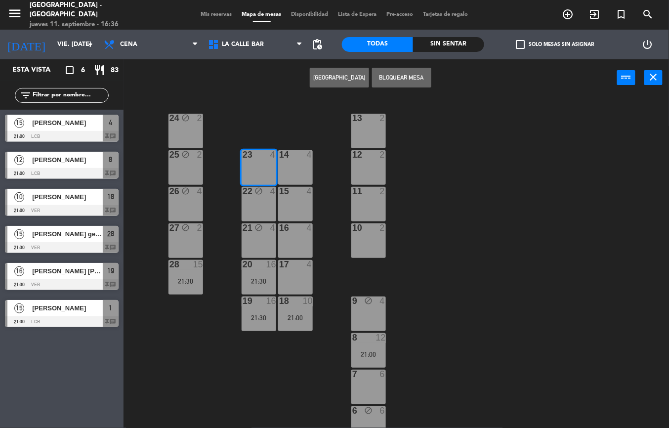
click at [406, 70] on button "Bloquear Mesa" at bounding box center [401, 78] width 59 height 20
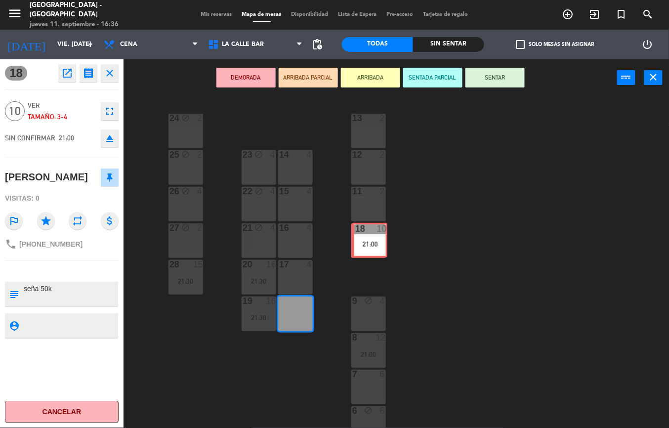
drag, startPoint x: 293, startPoint y: 305, endPoint x: 370, endPoint y: 230, distance: 106.9
click at [370, 230] on div "24 block 2 13 2 23 block 4 14 4 25 block 2 12 2 15 4 22 block 4 26 block 4 11 2…" at bounding box center [399, 261] width 538 height 331
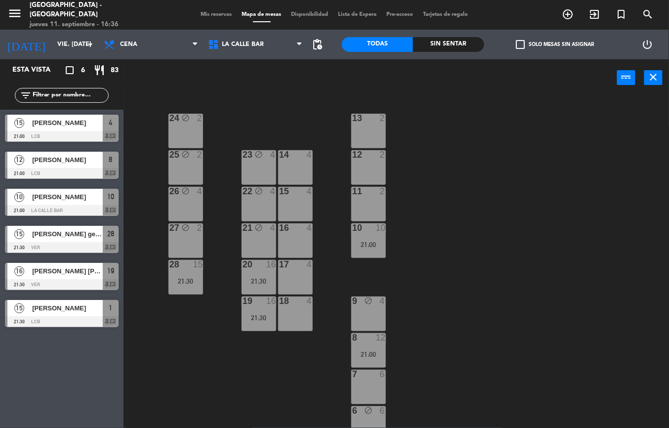
click at [372, 200] on div "11 2" at bounding box center [368, 204] width 35 height 35
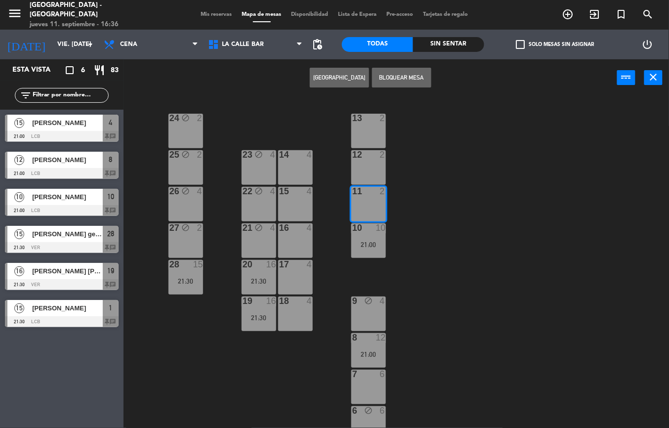
click at [375, 134] on div "13 2" at bounding box center [368, 131] width 35 height 35
click at [364, 164] on div "12 2" at bounding box center [368, 167] width 35 height 35
click at [371, 129] on div "13 2" at bounding box center [368, 131] width 35 height 35
click at [433, 201] on div "24 block 2 13 2 23 block 4 14 4 25 block 2 12 2 15 4 22 block 4 26 block 4 11 2…" at bounding box center [399, 261] width 538 height 331
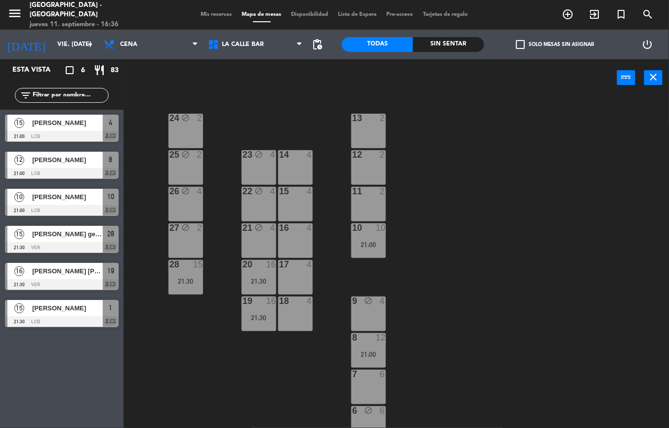
click at [377, 192] on div "2" at bounding box center [385, 191] width 16 height 9
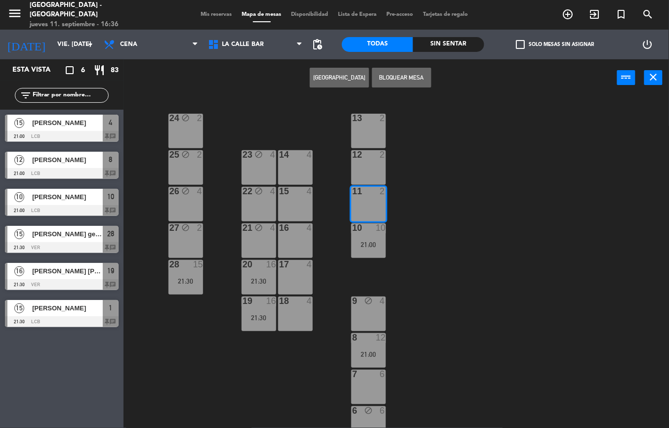
click at [374, 169] on div "12 2" at bounding box center [368, 167] width 35 height 35
click at [411, 80] on button "Bloquear Mesa" at bounding box center [401, 78] width 59 height 20
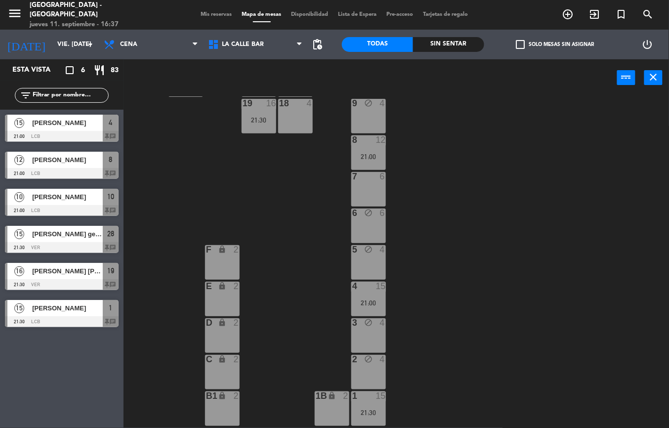
scroll to position [66, 0]
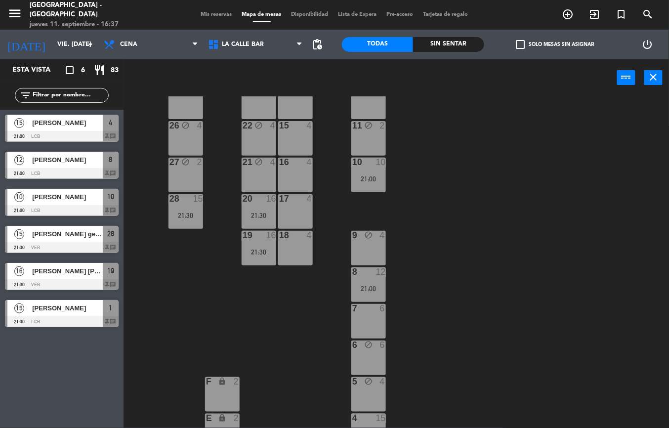
click at [374, 178] on div "21:00" at bounding box center [368, 178] width 35 height 7
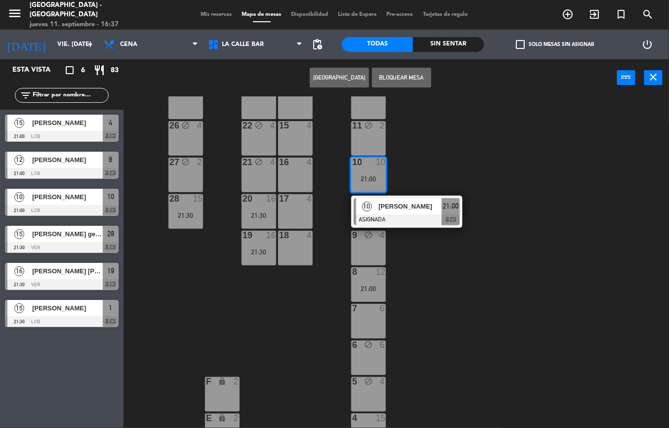
click at [393, 208] on span "[PERSON_NAME]" at bounding box center [409, 206] width 63 height 10
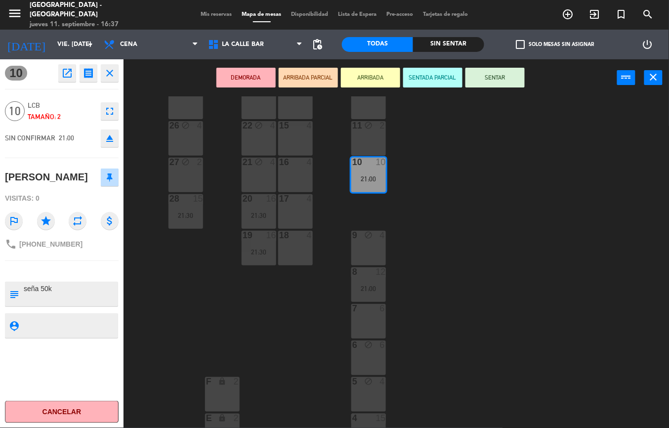
click at [431, 179] on div "24 block 2 13 2 23 block 4 14 4 25 block 2 12 block 2 15 4 22 block 4 26 block …" at bounding box center [399, 261] width 538 height 331
drag, startPoint x: 372, startPoint y: 173, endPoint x: 391, endPoint y: 283, distance: 111.3
click at [372, 318] on div "24 block 2 13 2 23 block 4 14 4 25 block 2 12 block 2 15 4 22 block 4 26 block …" at bounding box center [399, 261] width 538 height 331
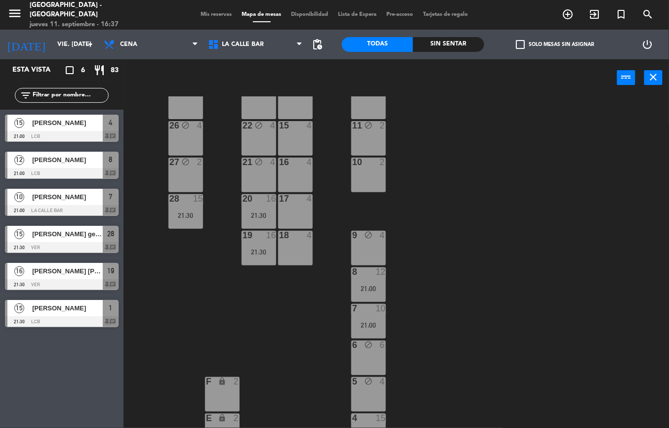
scroll to position [0, 0]
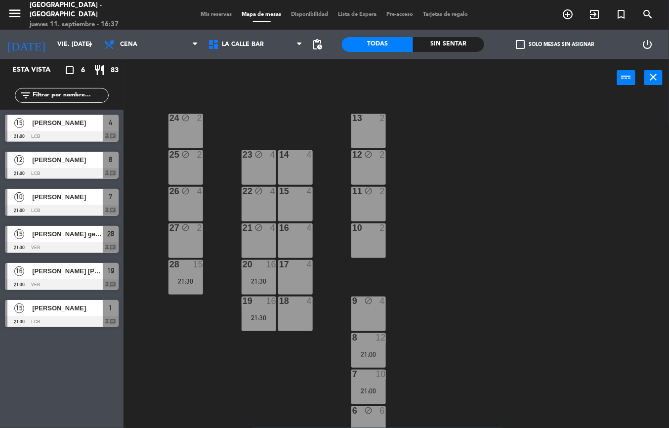
click at [372, 230] on div at bounding box center [368, 227] width 16 height 9
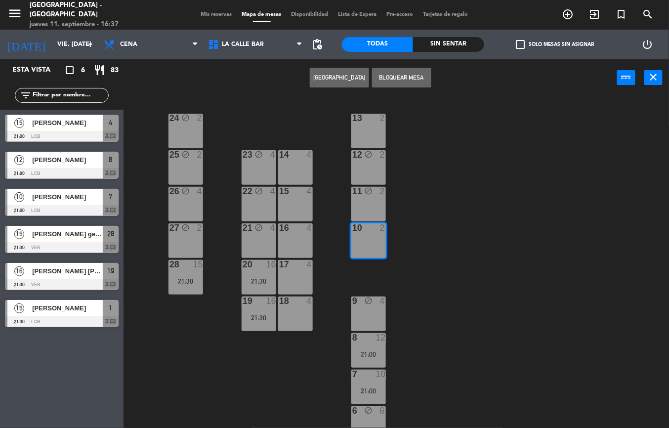
click at [371, 199] on div "11 block 2" at bounding box center [368, 204] width 35 height 35
click at [415, 180] on div "24 block 2 13 2 23 block 4 14 4 25 block 2 12 block 2 15 4 22 block 4 26 block …" at bounding box center [399, 261] width 538 height 331
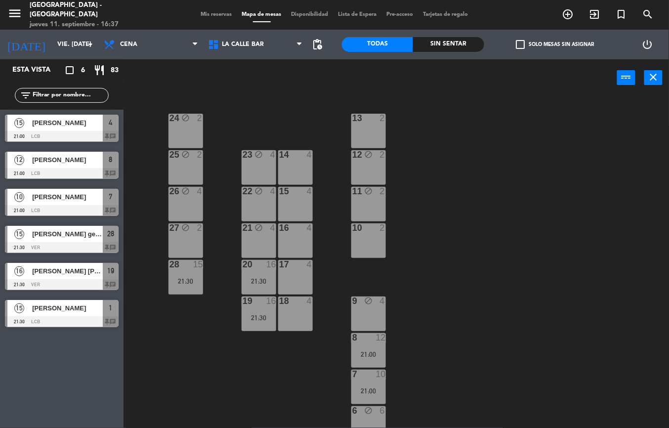
drag, startPoint x: 362, startPoint y: 201, endPoint x: 368, endPoint y: 163, distance: 38.0
click at [362, 199] on div "11 block 2" at bounding box center [368, 204] width 35 height 35
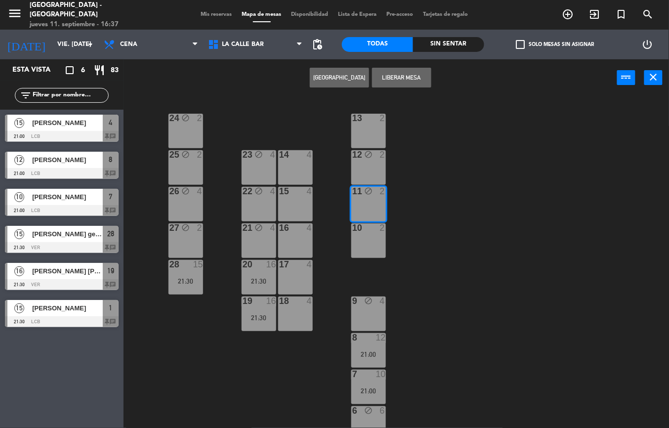
click at [368, 159] on div "12 block 2" at bounding box center [368, 155] width 35 height 10
click at [368, 128] on div "13 2" at bounding box center [368, 131] width 35 height 35
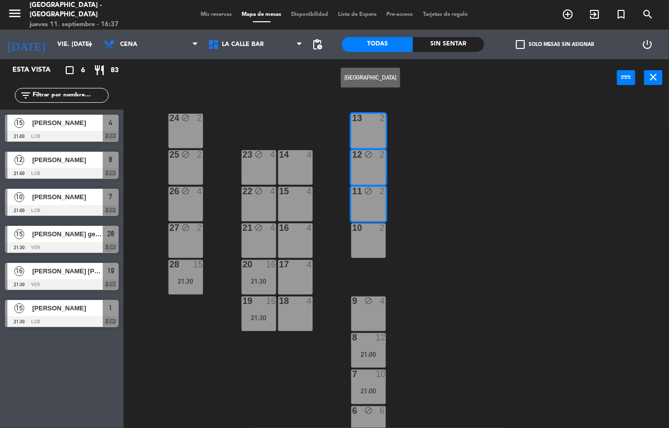
click at [389, 77] on button "[GEOGRAPHIC_DATA]" at bounding box center [370, 78] width 59 height 20
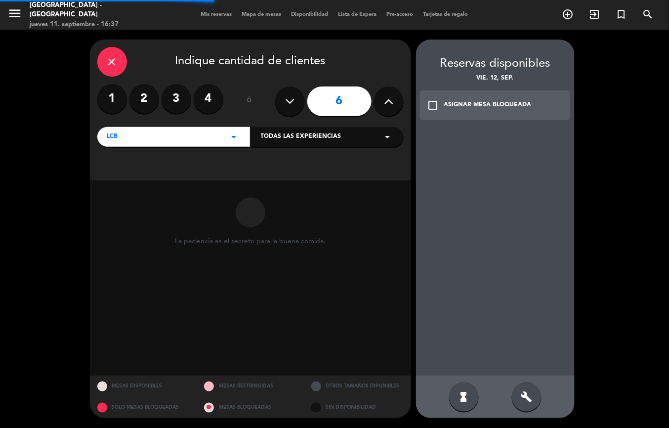
click at [117, 66] on icon "close" at bounding box center [112, 62] width 12 height 12
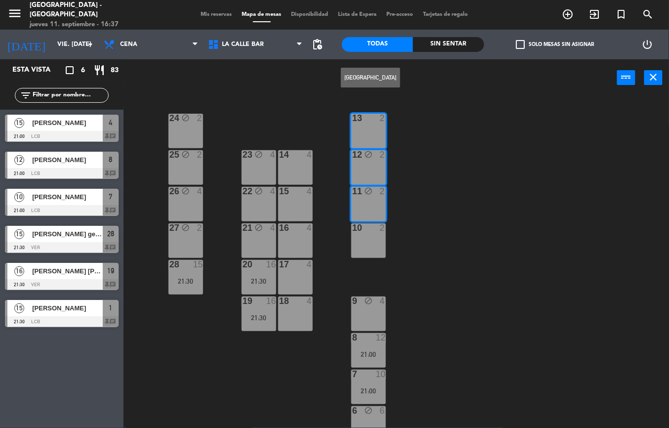
click at [370, 201] on div "11 block 2" at bounding box center [368, 204] width 35 height 35
click at [373, 196] on div "11 block 2" at bounding box center [368, 192] width 35 height 10
click at [411, 144] on div "24 block 2 13 2 23 block 4 14 4 25 block 2 12 block 2 15 4 22 block 4 26 block …" at bounding box center [399, 261] width 538 height 331
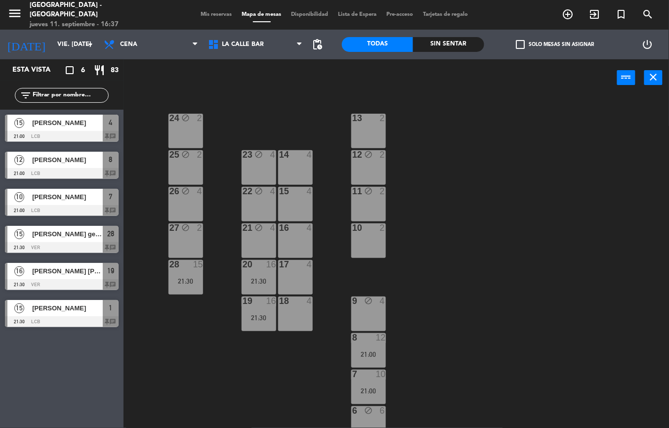
click at [384, 198] on div "11 block 2" at bounding box center [368, 204] width 35 height 35
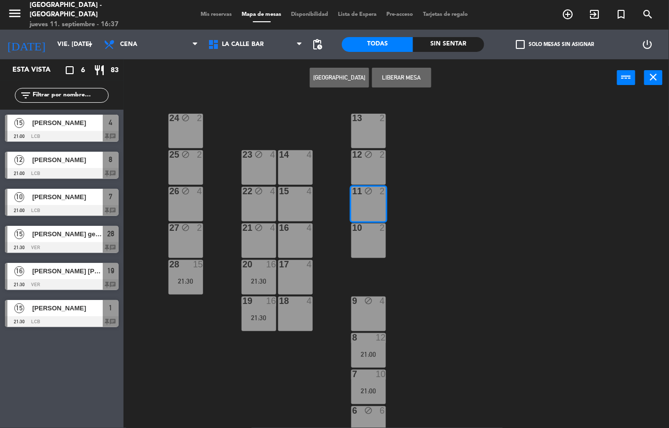
drag, startPoint x: 386, startPoint y: 68, endPoint x: 398, endPoint y: 104, distance: 37.7
click at [386, 69] on button "Liberar Mesa" at bounding box center [401, 78] width 59 height 20
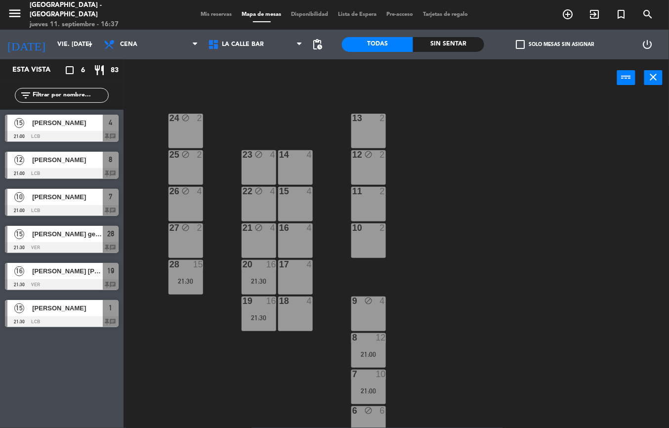
click at [378, 168] on div "12 block 2" at bounding box center [368, 167] width 35 height 35
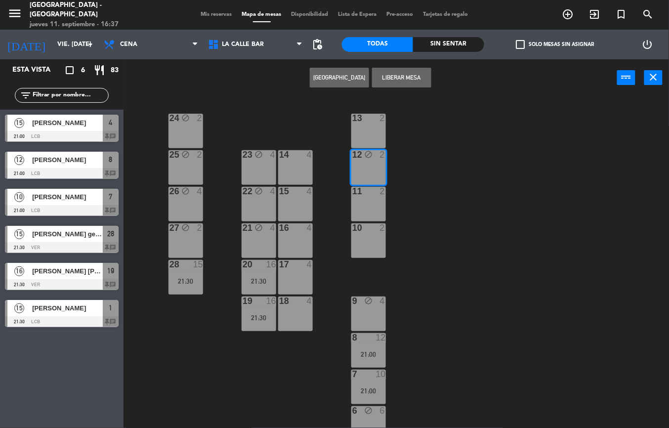
click at [379, 134] on div "13 2" at bounding box center [368, 131] width 35 height 35
click at [388, 69] on button "[GEOGRAPHIC_DATA]" at bounding box center [370, 78] width 59 height 20
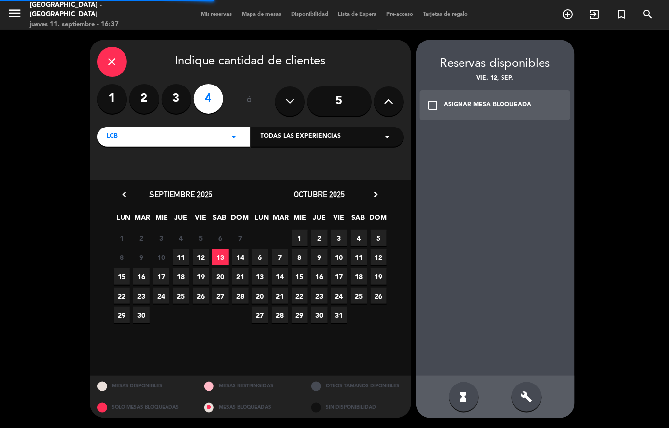
click at [127, 56] on div "close Indique cantidad de clientes" at bounding box center [250, 62] width 306 height 30
click at [117, 58] on icon "close" at bounding box center [112, 62] width 12 height 12
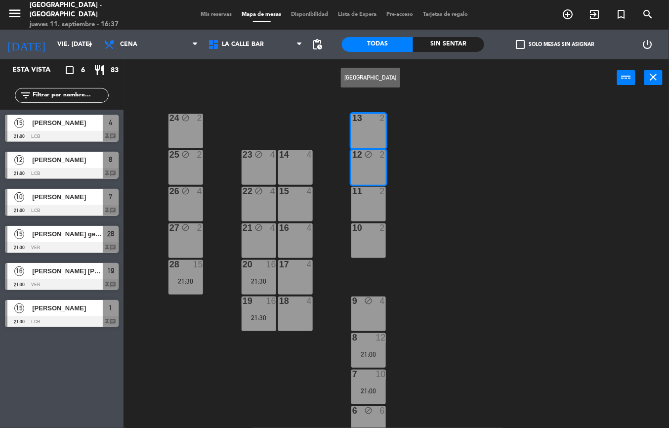
click at [405, 195] on div "24 block 2 13 2 23 block 4 14 4 25 block 2 12 block 2 15 4 22 block 4 26 block …" at bounding box center [399, 261] width 538 height 331
click at [371, 165] on div "12 block 2" at bounding box center [368, 167] width 35 height 35
click at [405, 78] on button "Liberar Mesa" at bounding box center [401, 78] width 59 height 20
drag, startPoint x: 359, startPoint y: 138, endPoint x: 375, endPoint y: 133, distance: 17.7
click at [366, 136] on div "13 2" at bounding box center [368, 131] width 35 height 35
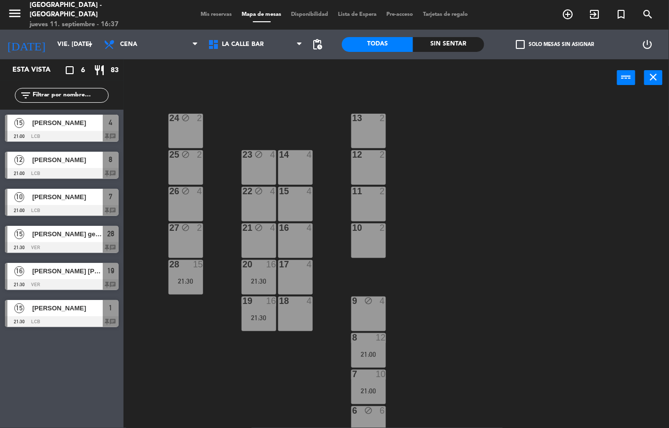
click at [468, 153] on div "24 block 2 13 2 23 block 4 14 4 25 block 2 12 2 15 4 22 block 4 26 block 4 11 2…" at bounding box center [399, 261] width 538 height 331
click at [79, 44] on input "vie. [DATE]" at bounding box center [93, 44] width 83 height 17
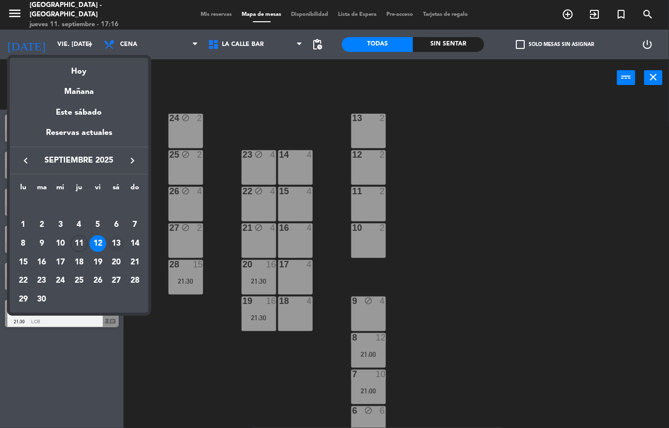
click at [121, 240] on div "13" at bounding box center [116, 243] width 17 height 17
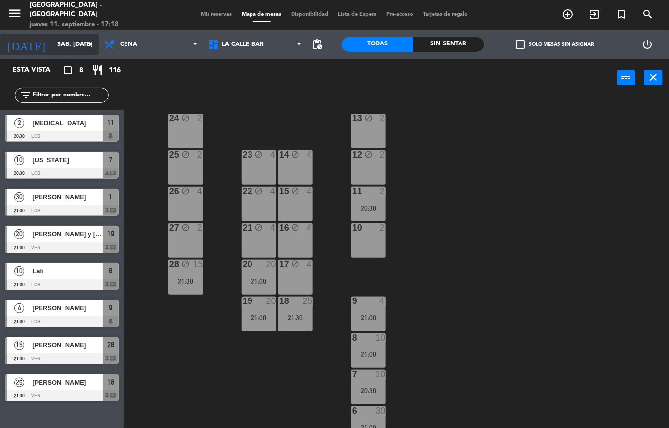
click at [67, 41] on input "sáb. [DATE]" at bounding box center [93, 44] width 83 height 17
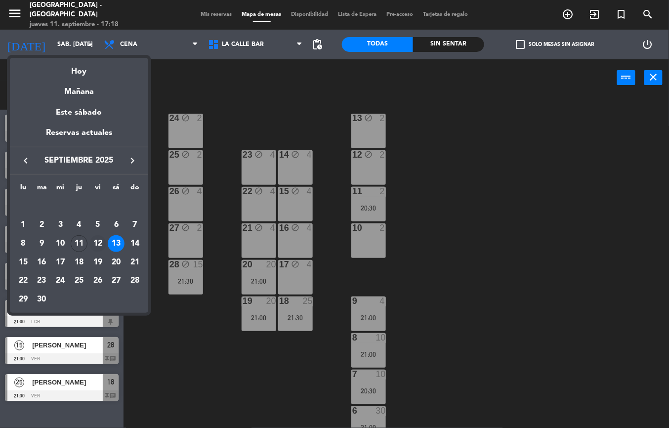
click at [100, 242] on div "12" at bounding box center [97, 243] width 17 height 17
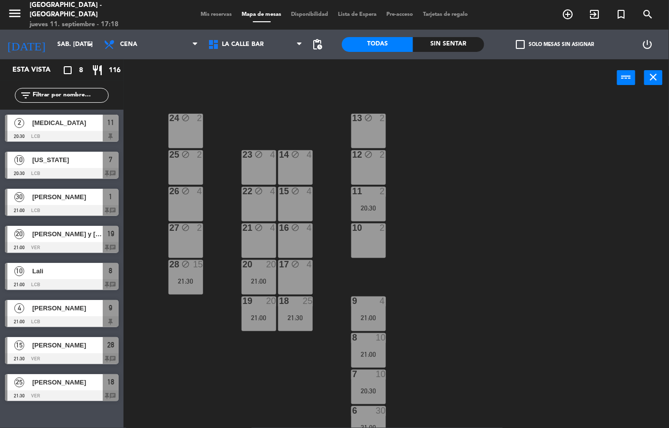
type input "vie. [DATE]"
